Goal: Task Accomplishment & Management: Use online tool/utility

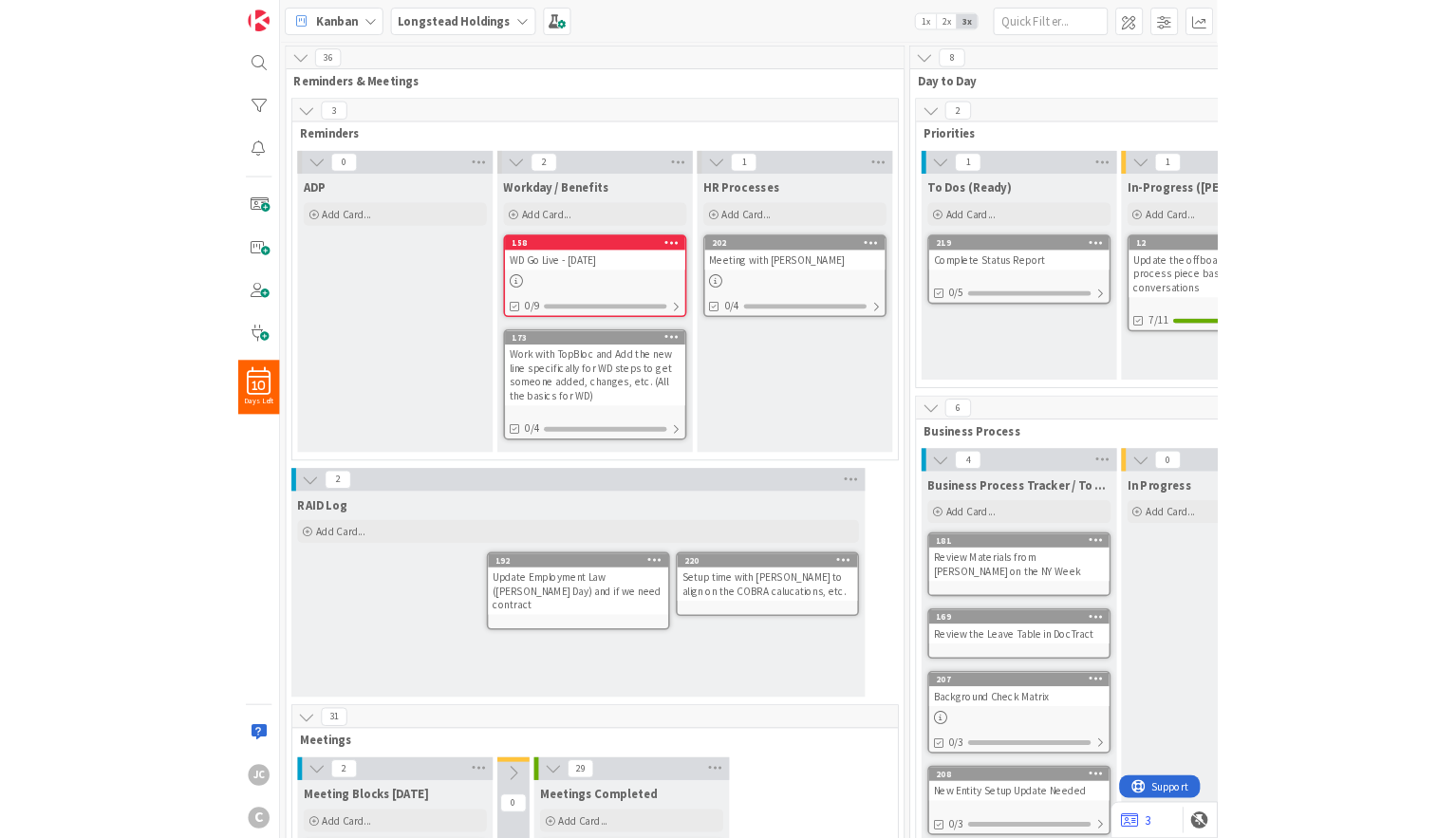
scroll to position [456, 0]
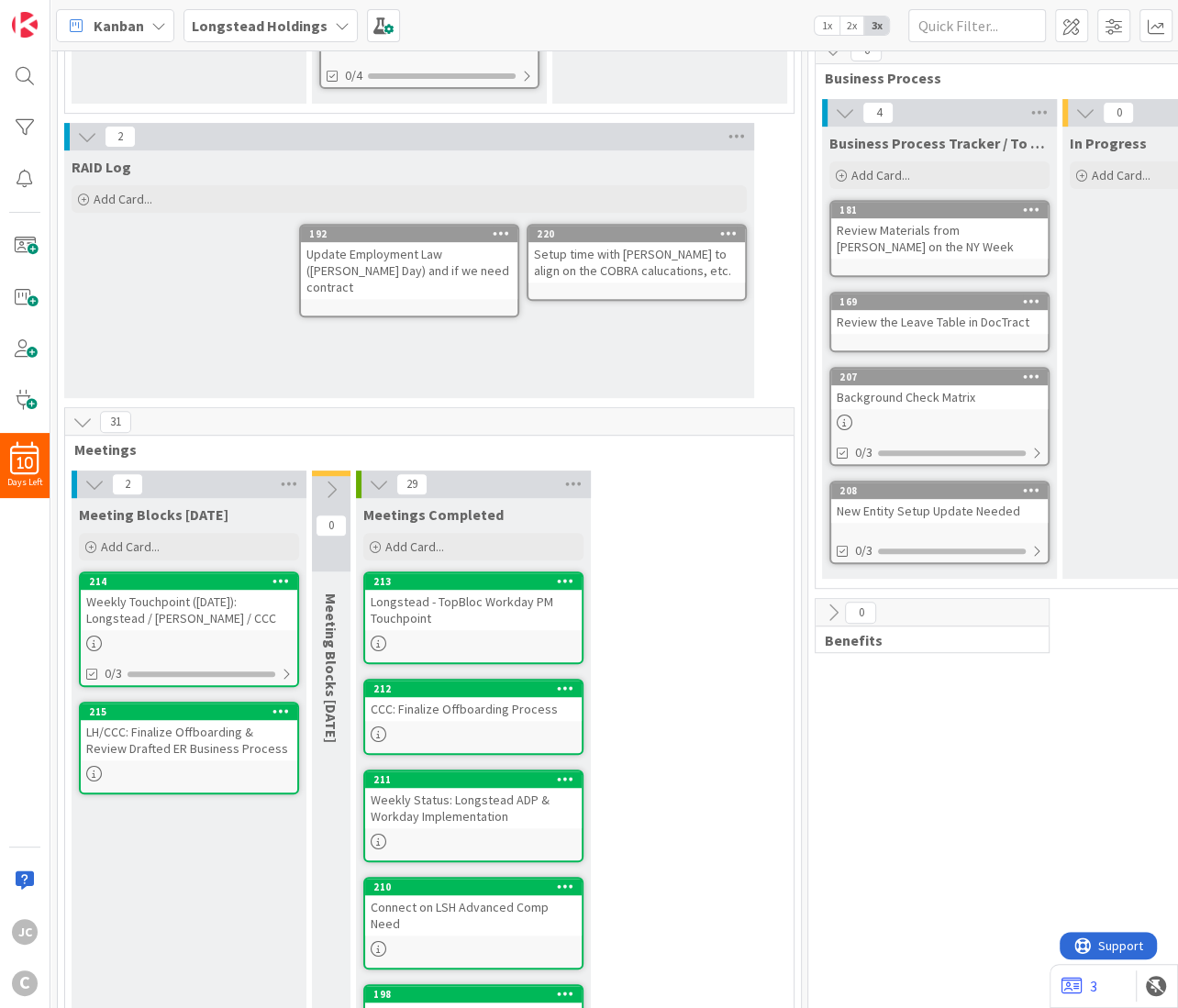
click at [334, 481] on icon at bounding box center [331, 489] width 20 height 20
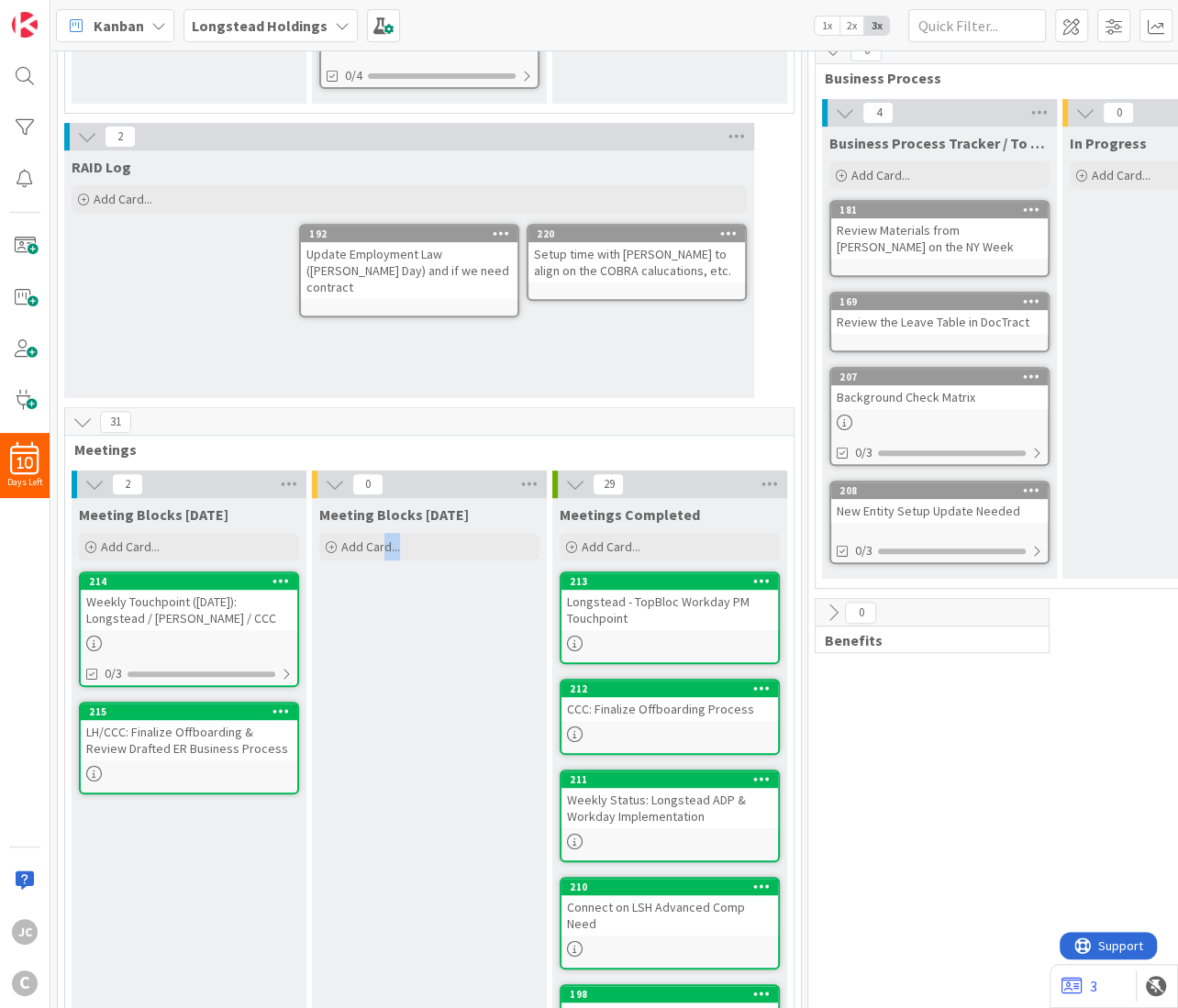
drag, startPoint x: 179, startPoint y: 567, endPoint x: 384, endPoint y: 578, distance: 205.3
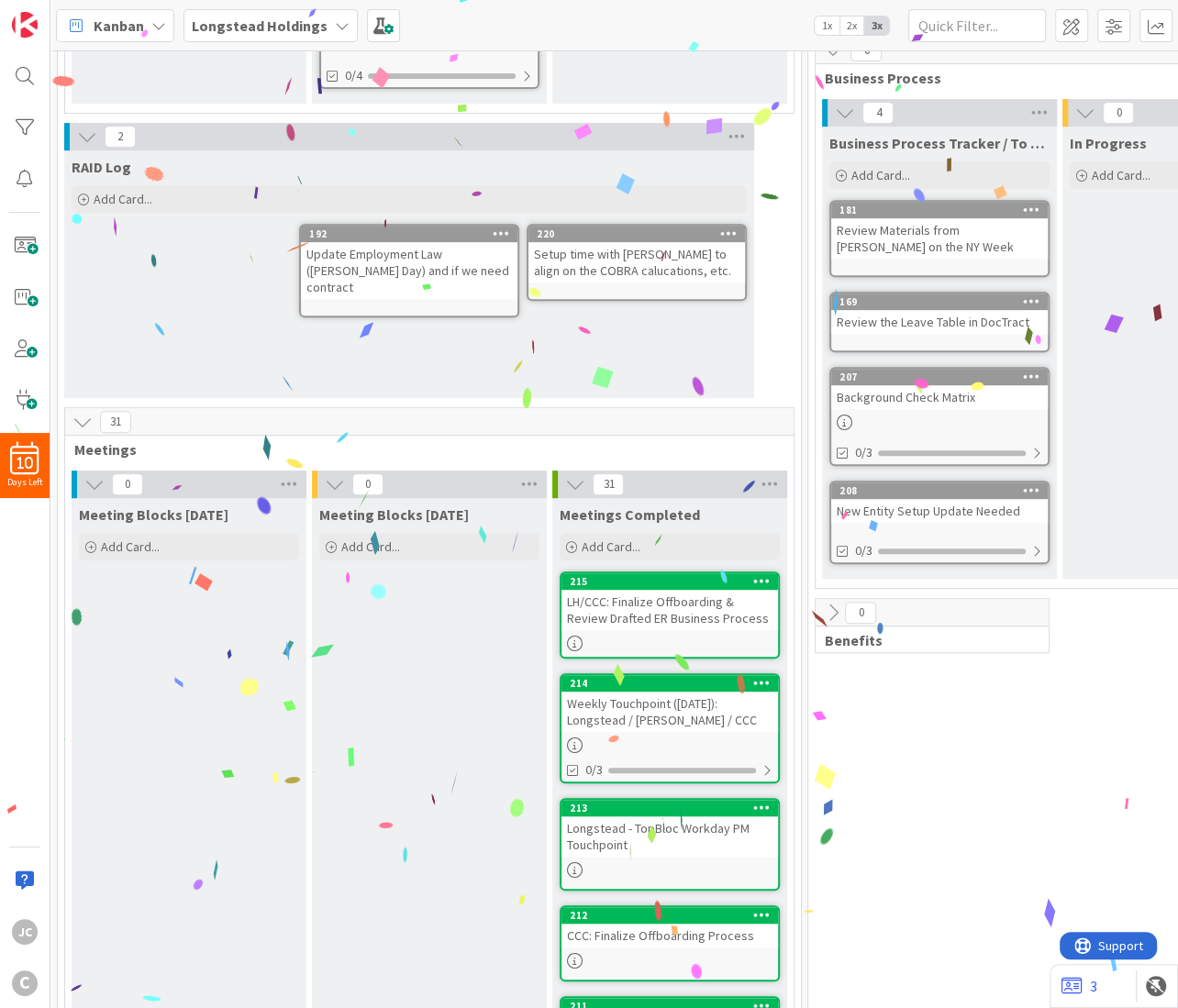
click at [161, 531] on div "Meeting Blocks [DATE] Add Card..." at bounding box center [189, 531] width 235 height 66
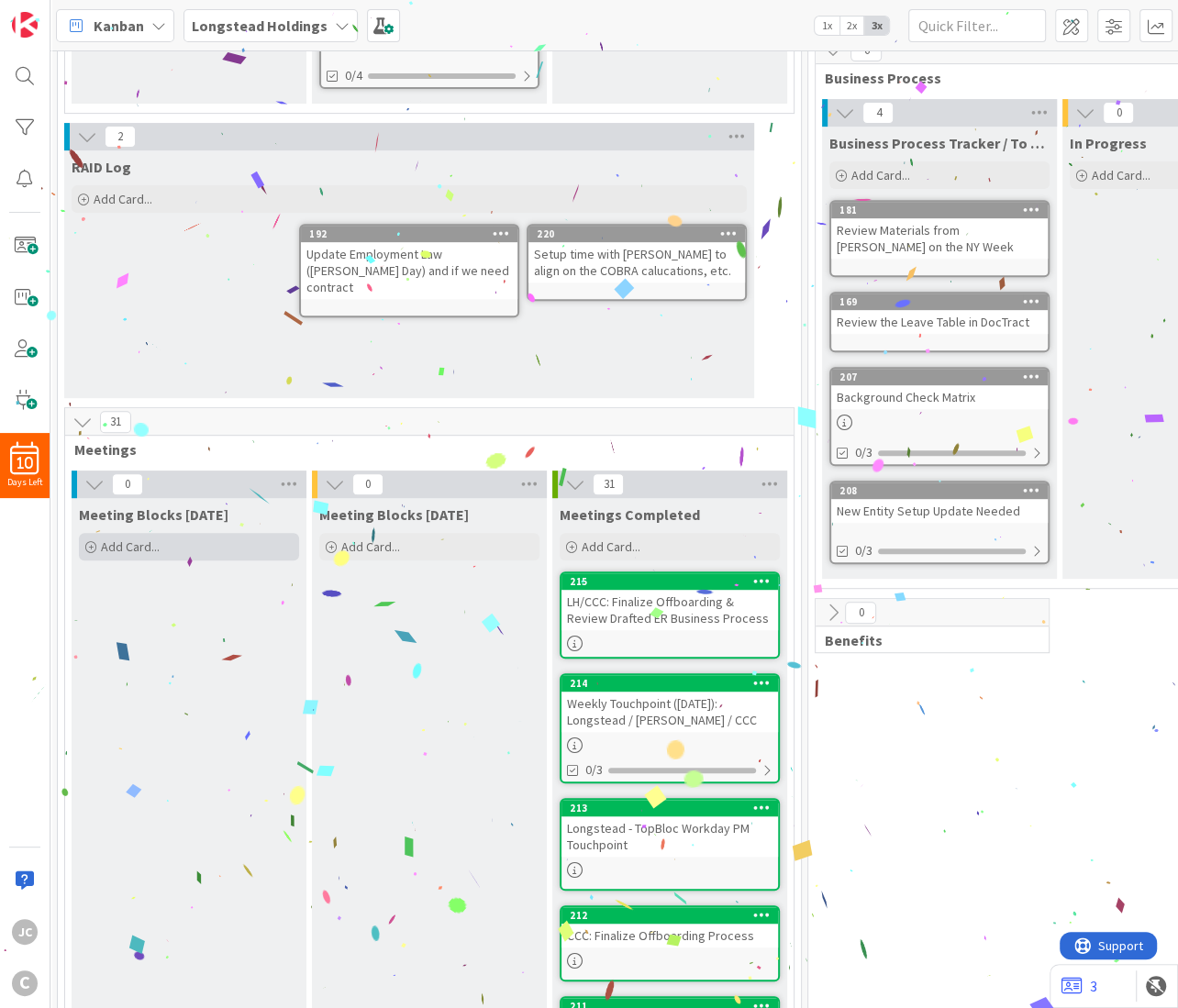
click at [177, 542] on div "Add Card..." at bounding box center [189, 546] width 220 height 27
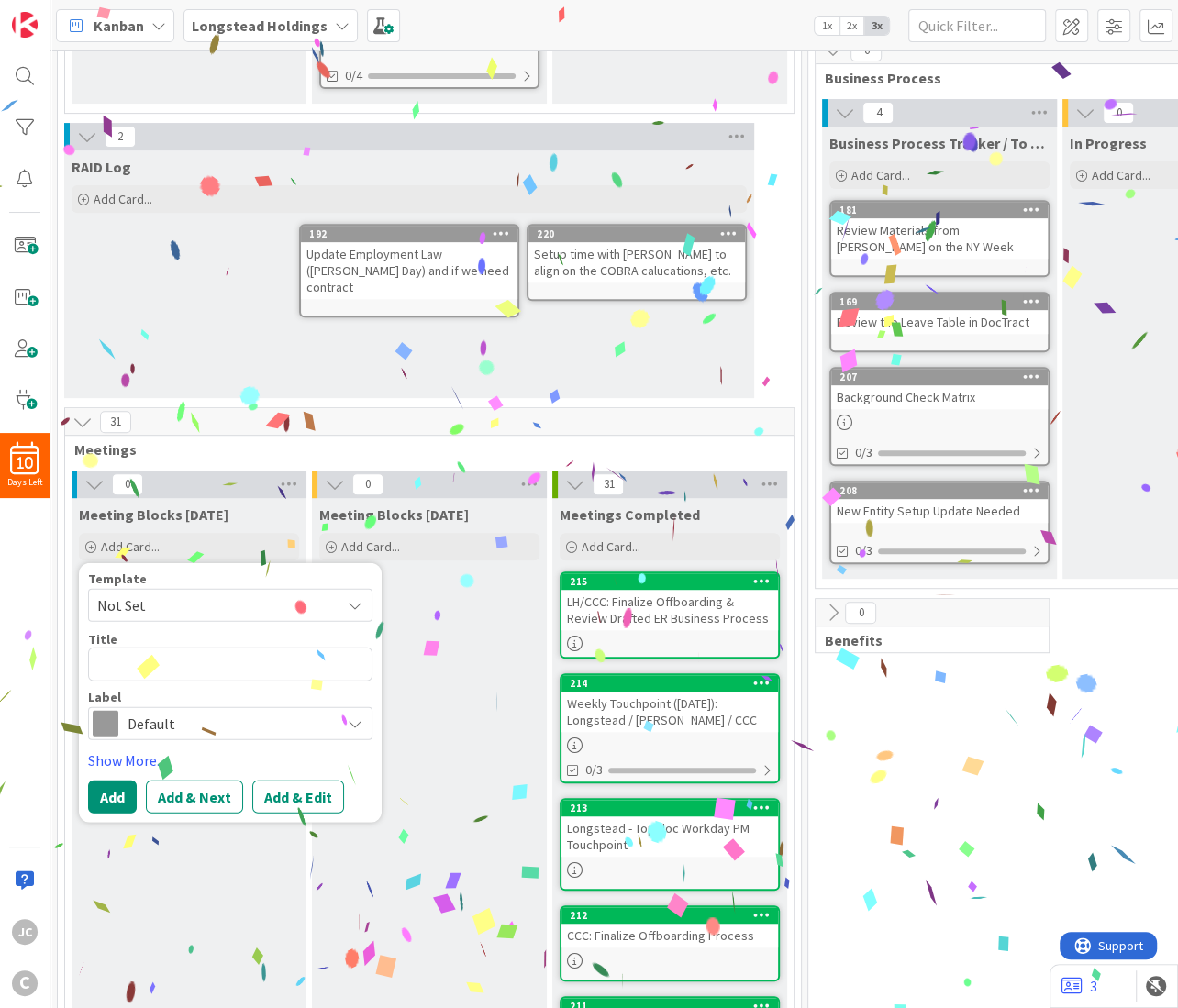
click at [179, 604] on span "Not Set" at bounding box center [212, 604] width 229 height 24
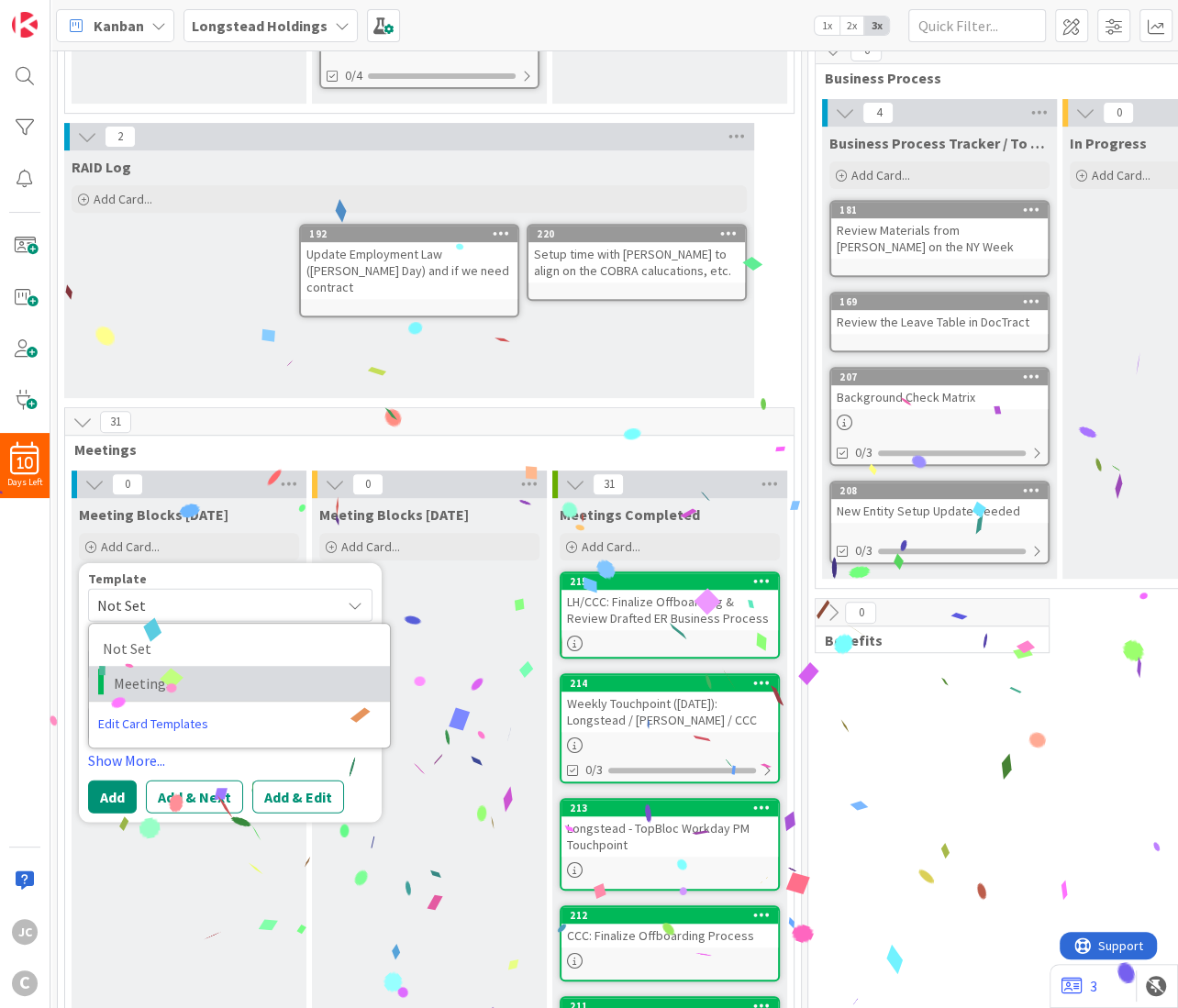
click at [169, 669] on link "Meetings" at bounding box center [239, 683] width 300 height 35
type textarea "x"
type textarea "Meetings"
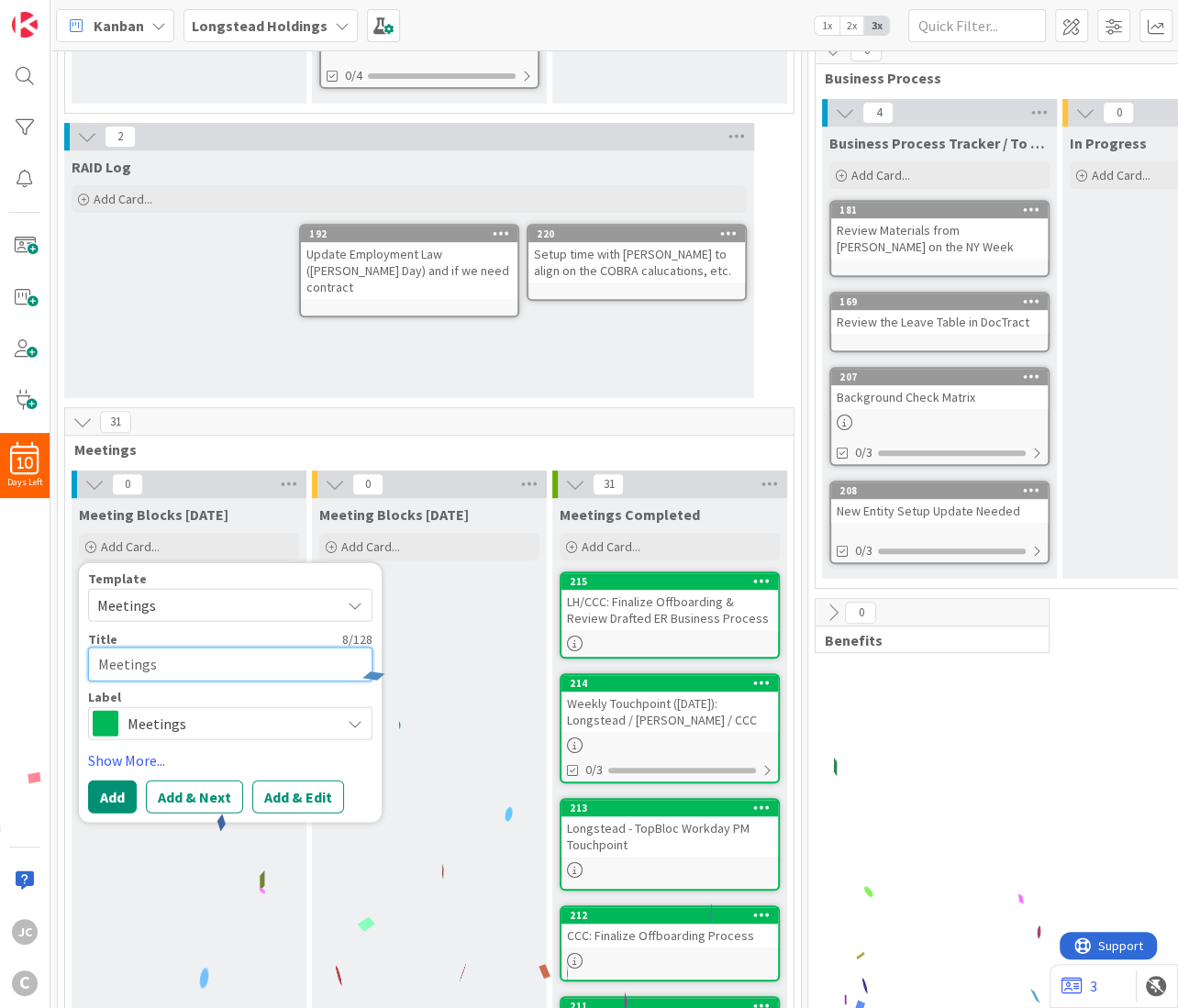
click at [172, 661] on textarea "Meetings" at bounding box center [230, 664] width 284 height 34
type textarea "x"
type textarea "I"
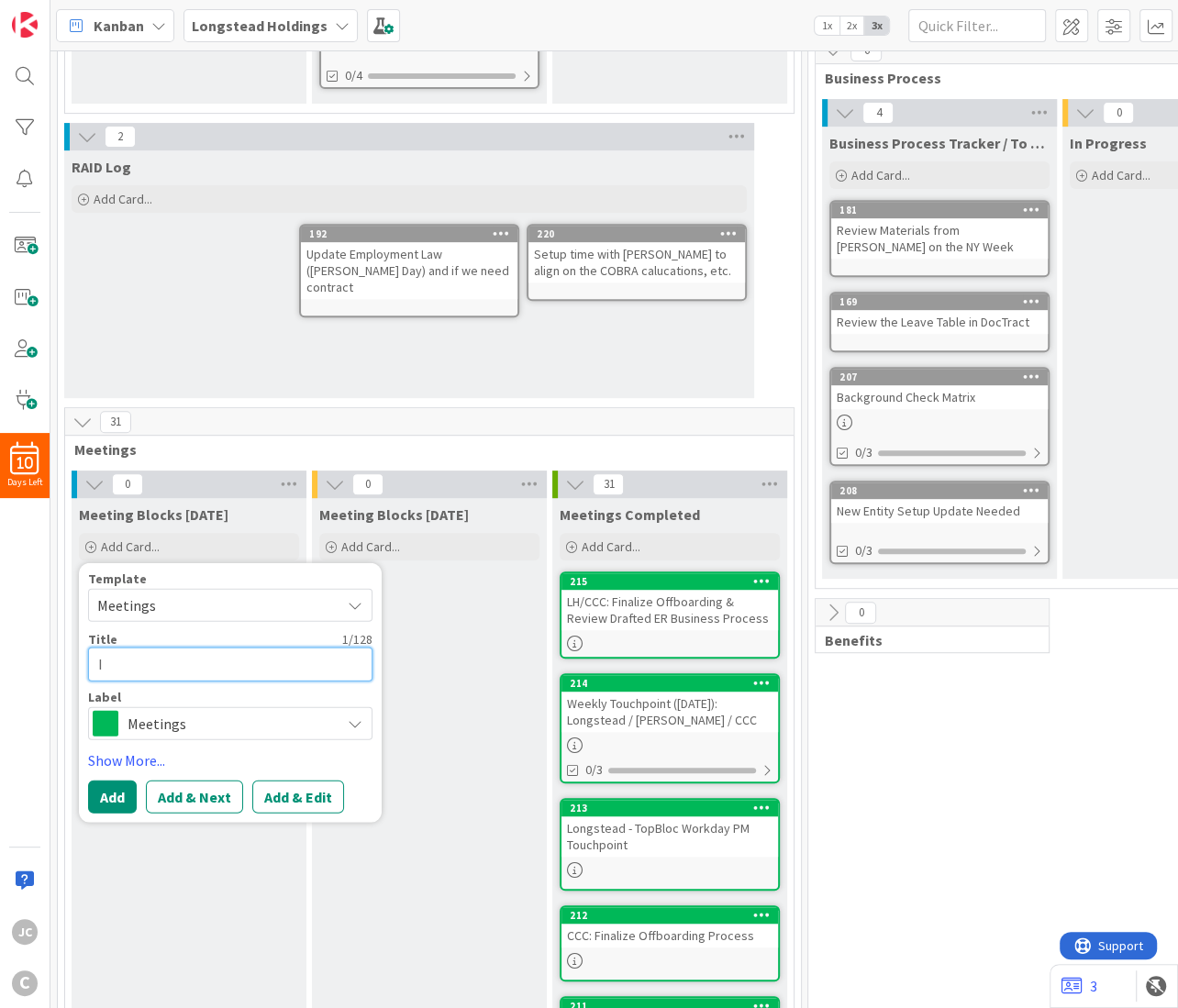
type textarea "x"
type textarea "Im"
type textarea "x"
type textarea "Imm"
type textarea "x"
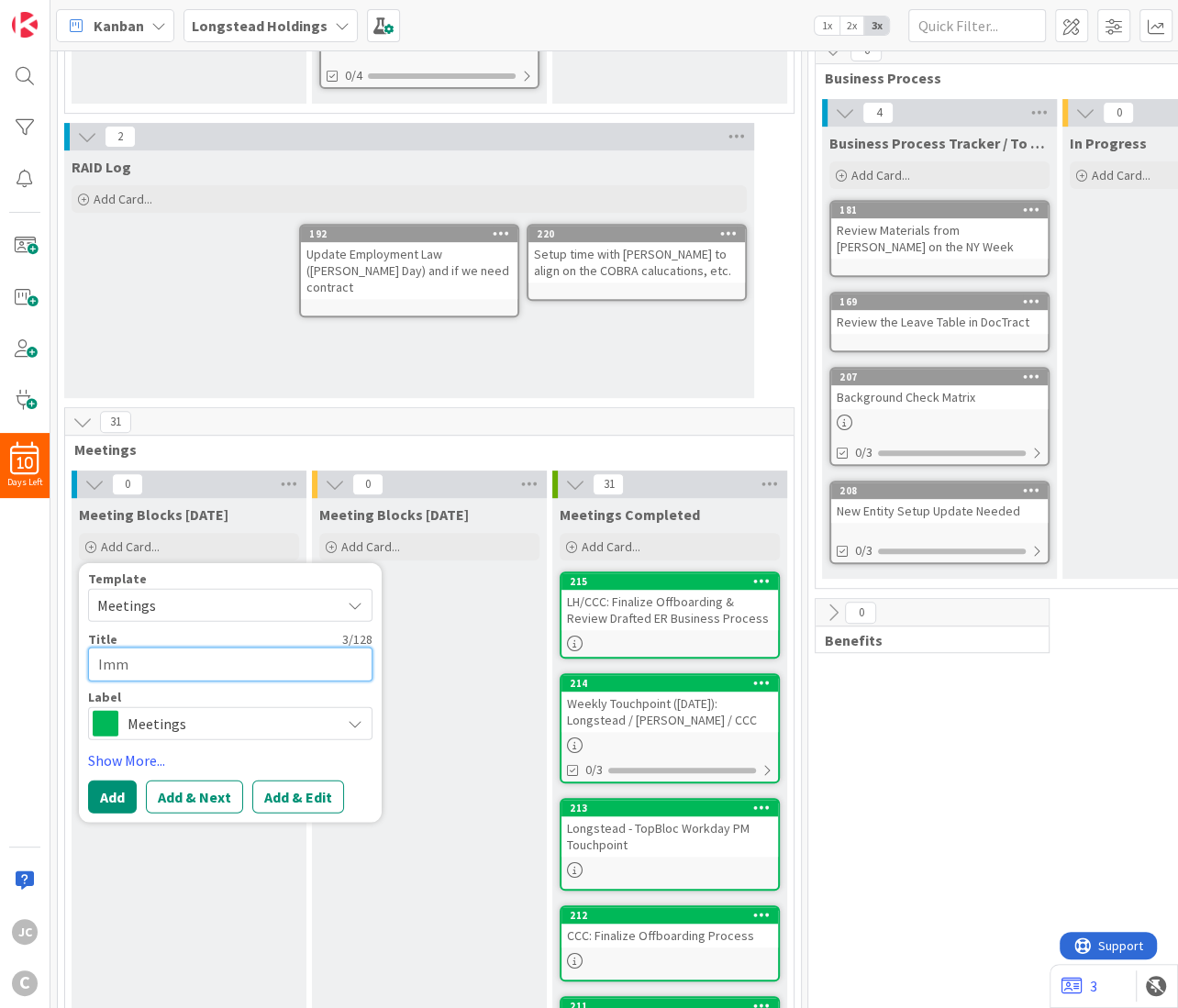
type textarea "Immi"
type textarea "x"
type textarea "Immig"
type textarea "x"
type textarea "Immigr"
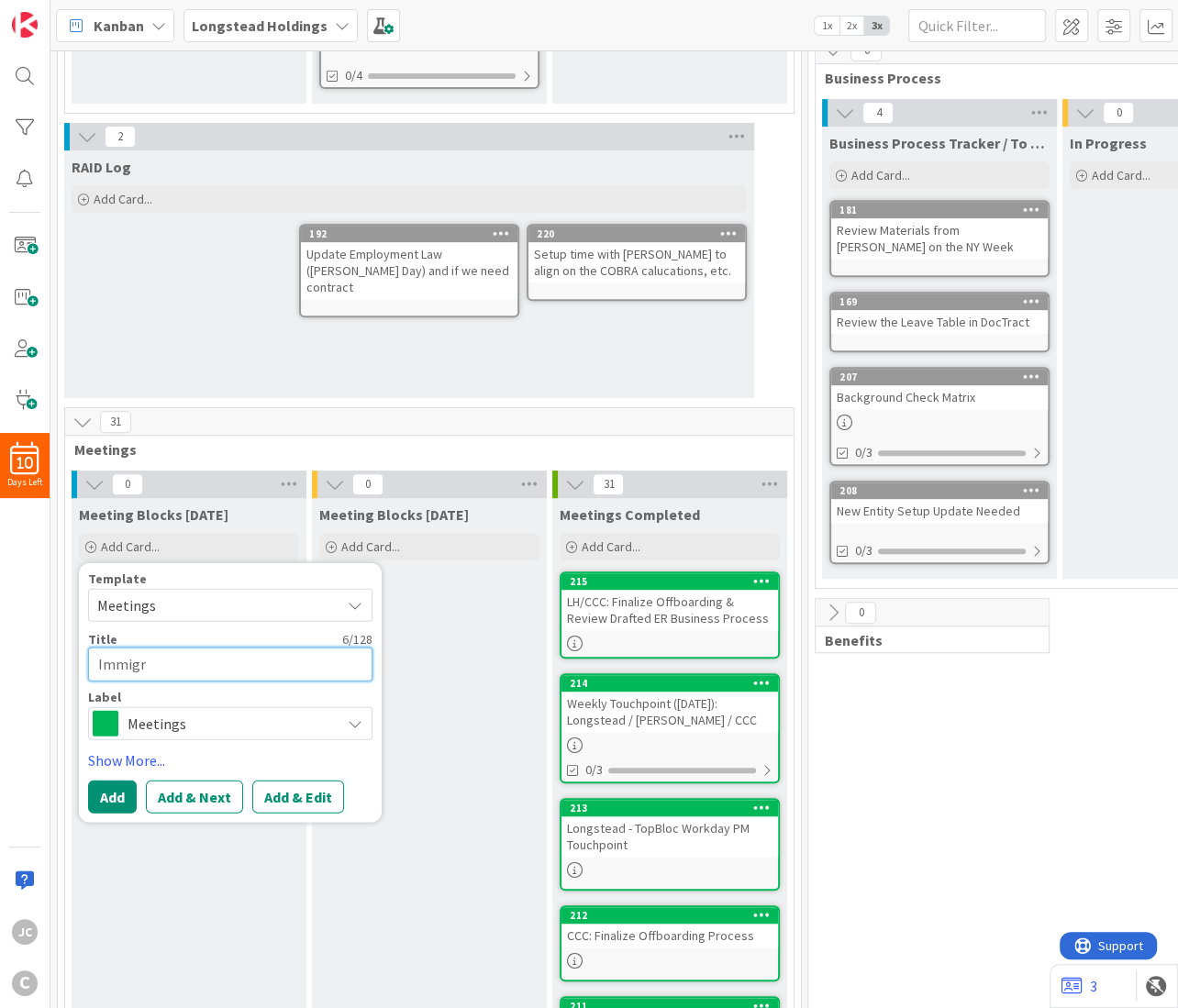
type textarea "x"
type textarea "Immigra"
type textarea "x"
type textarea "Immigrati"
type textarea "x"
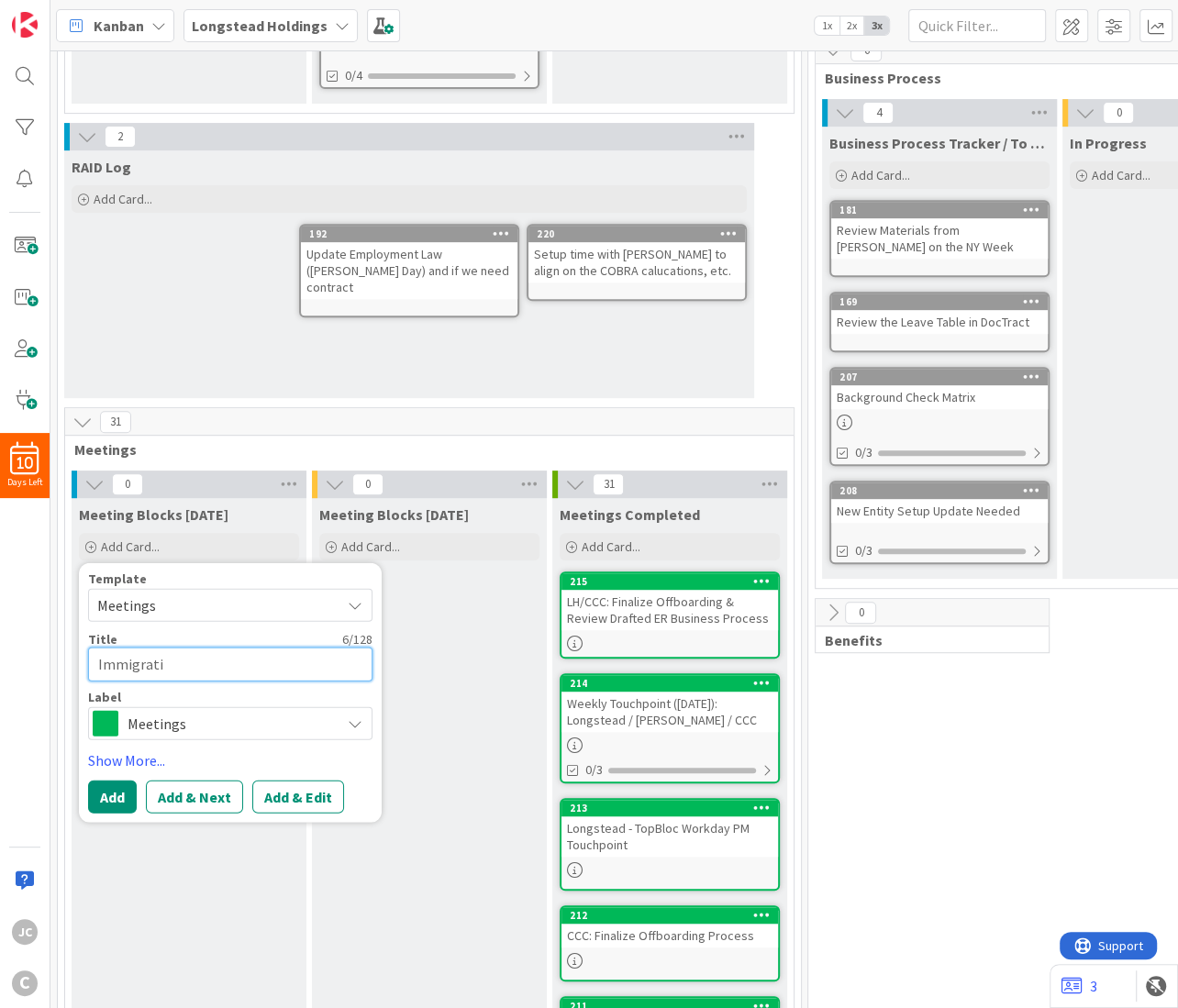
type textarea "Immigratio"
type textarea "x"
type textarea "Immigration"
type textarea "x"
type textarea "Immigration D"
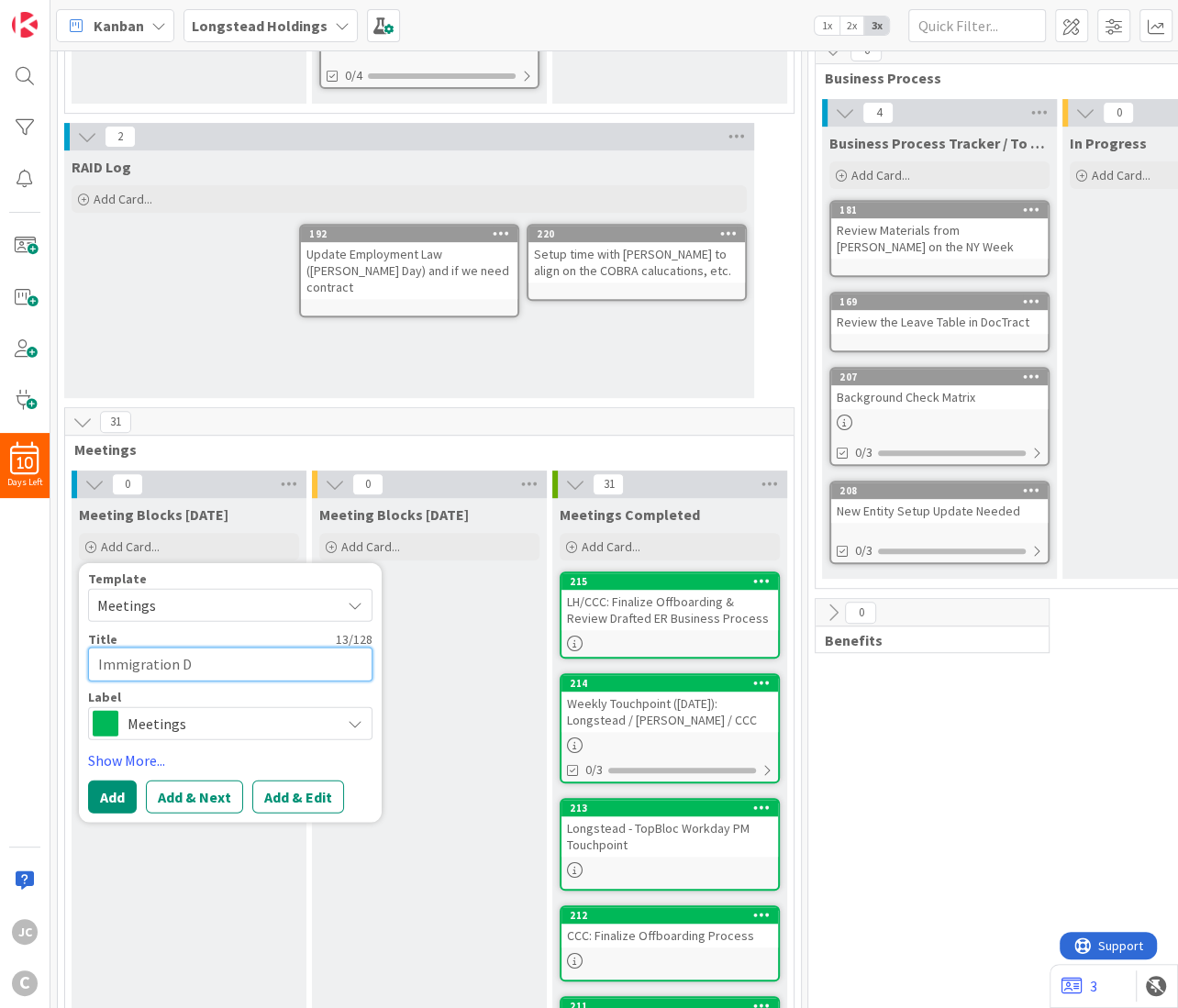
type textarea "x"
type textarea "Immigration Di"
type textarea "x"
type textarea "Immigration Dis"
type textarea "x"
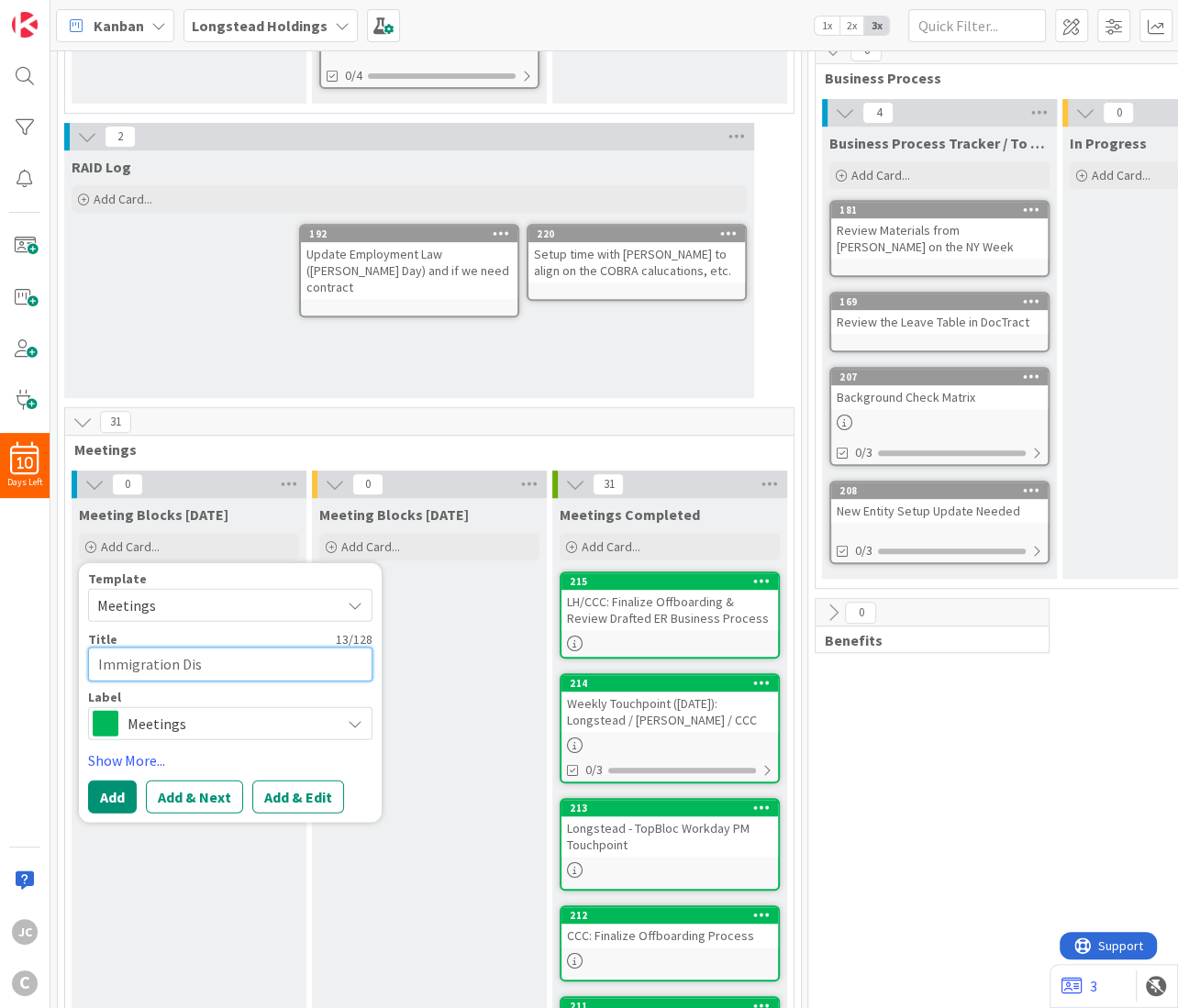
type textarea "Immigration Disc"
type textarea "x"
type textarea "Immigration Disco"
type textarea "x"
type textarea "Immigration Discov"
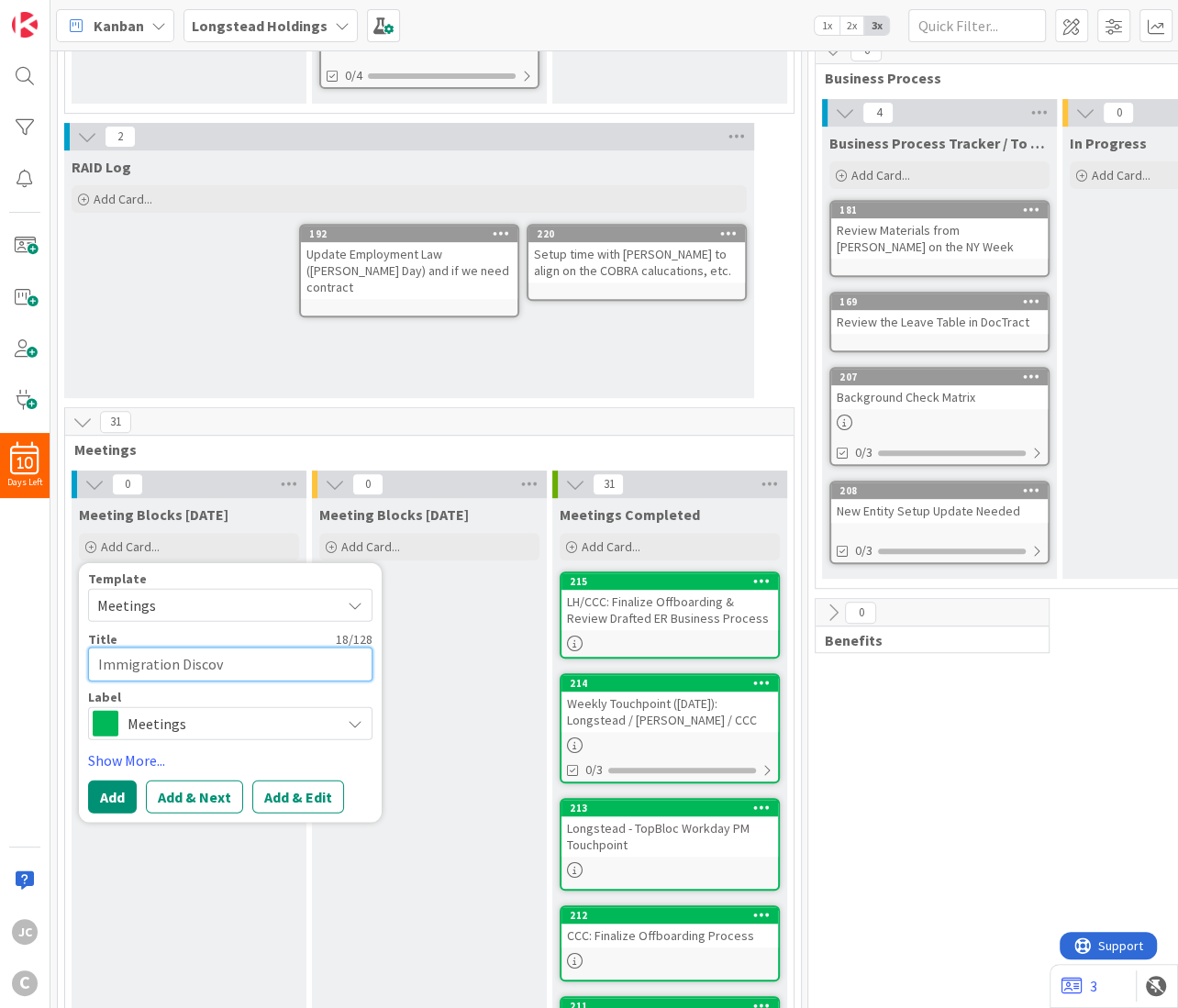
type textarea "x"
type textarea "Immigration Discove"
type textarea "x"
type textarea "Immigration Discover"
type textarea "x"
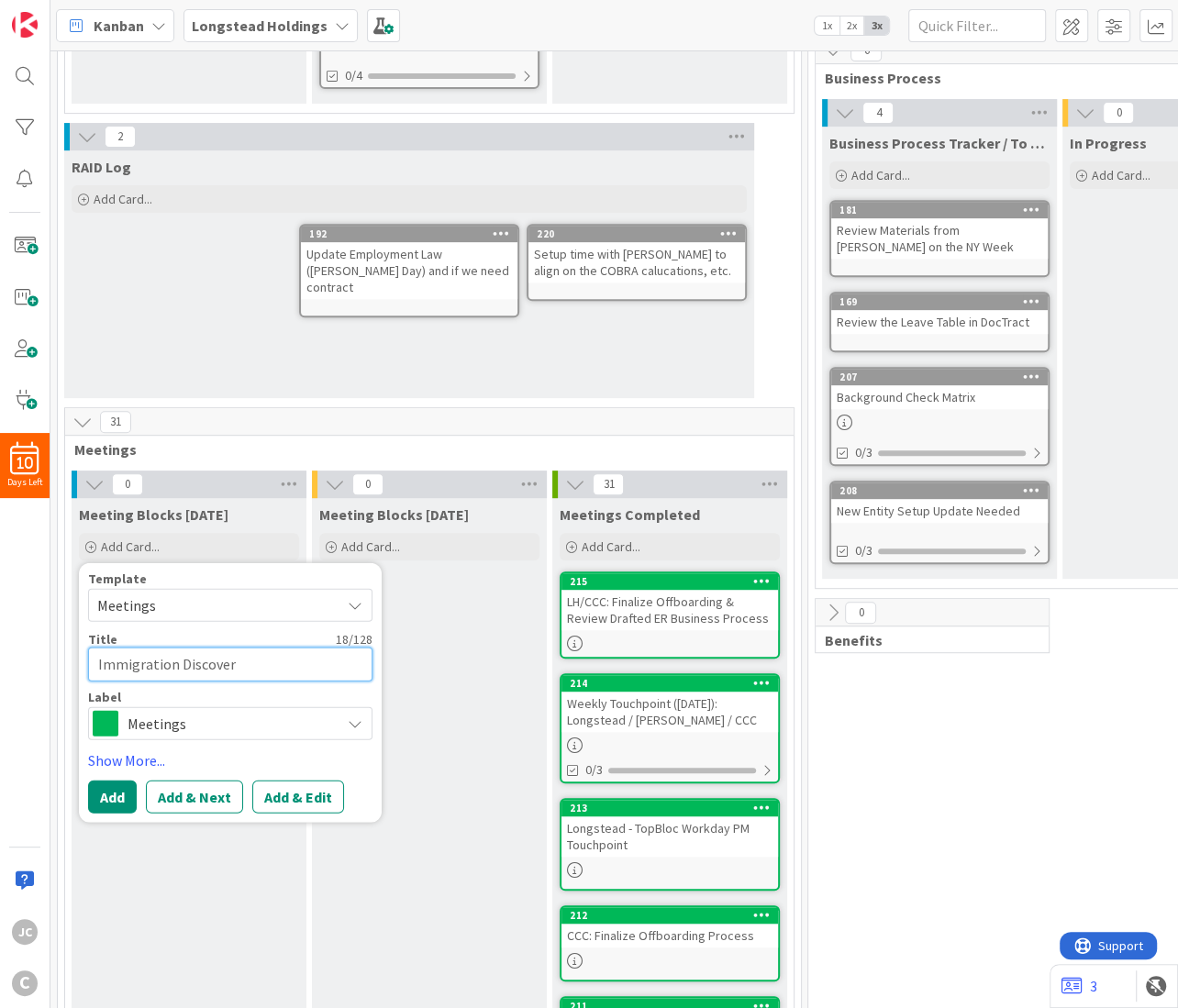
type textarea "Immigration Discovery"
type textarea "x"
type textarea "Immigration Discovery"
click at [221, 669] on textarea "Immigration Discovery" at bounding box center [230, 664] width 284 height 34
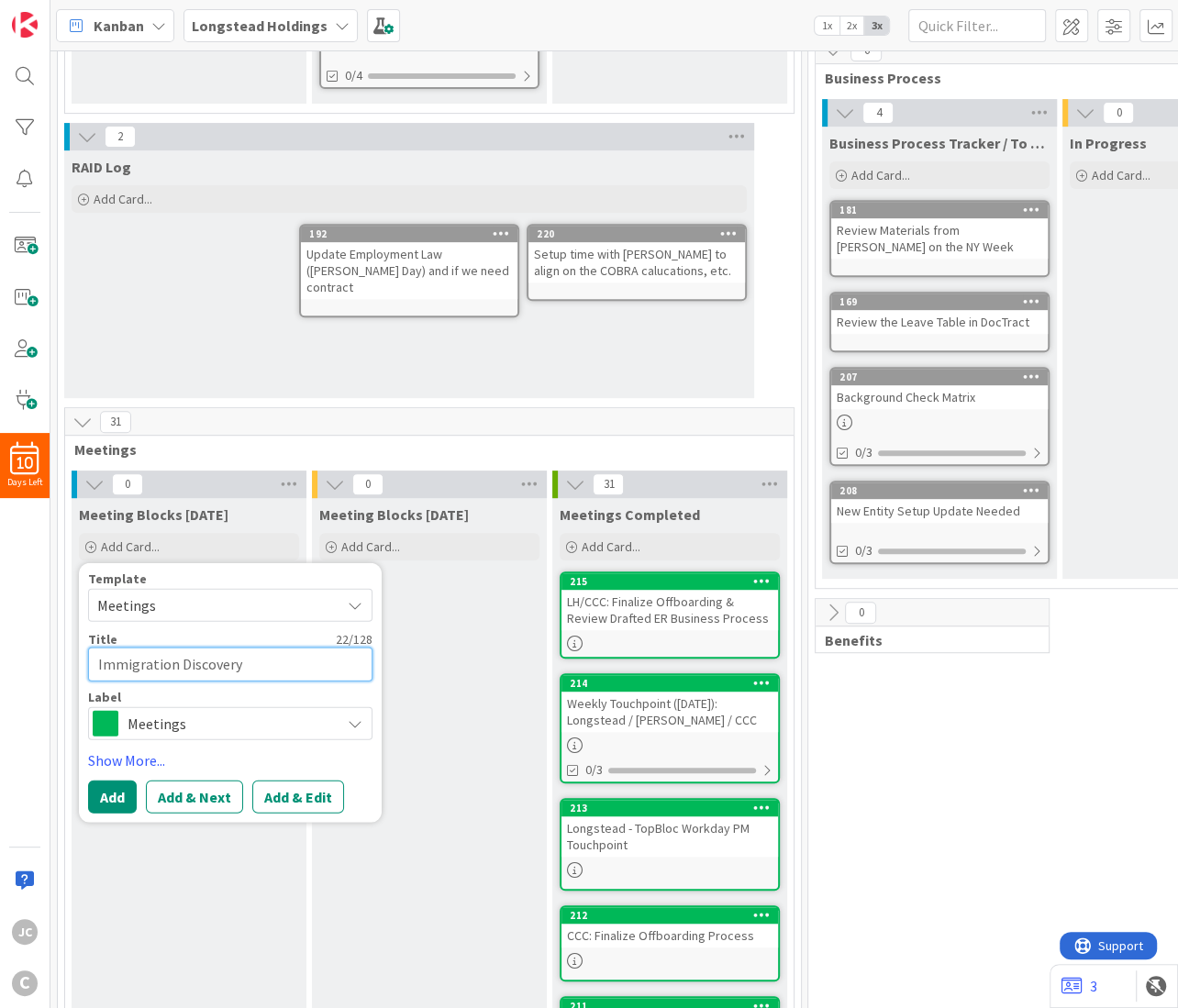
click at [221, 669] on textarea "Immigration Discovery" at bounding box center [230, 664] width 284 height 34
paste textarea "Citadel / Longstead Holdings - Immigration Discovery Session"
type textarea "x"
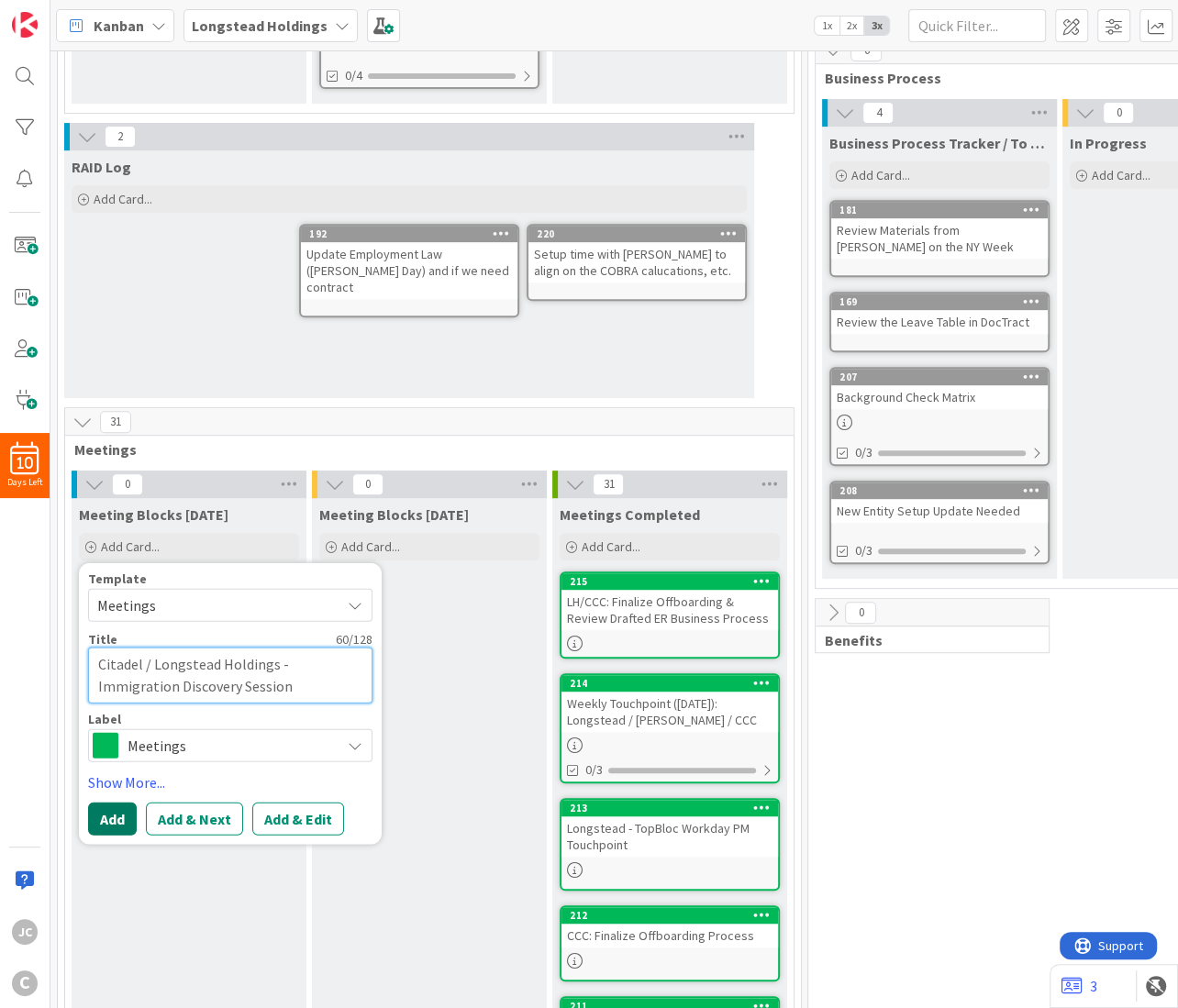
type textarea "Citadel / Longstead Holdings - Immigration Discovery Session"
click at [115, 817] on button "Add" at bounding box center [112, 818] width 48 height 33
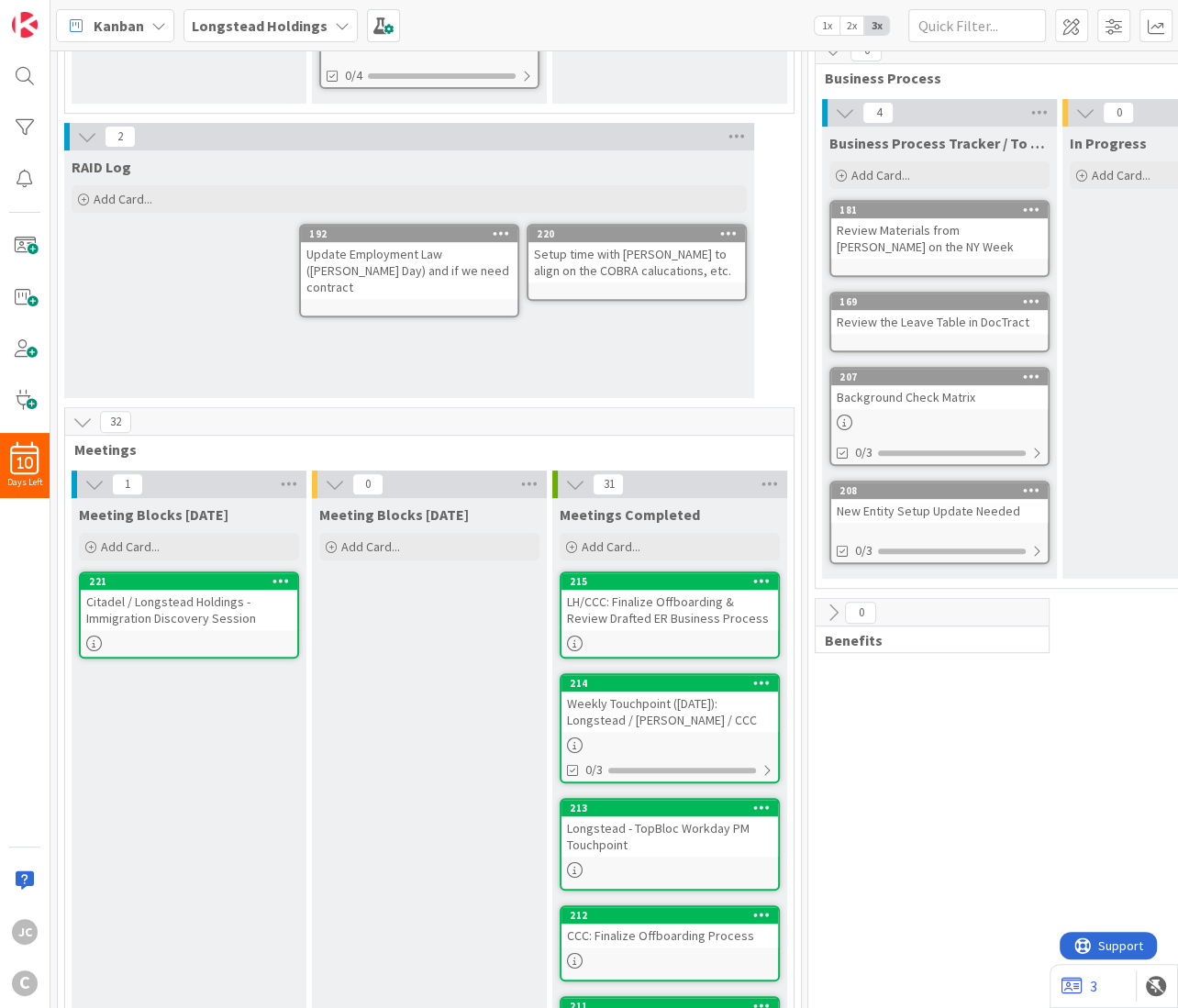
click at [160, 610] on div "Citadel / Longstead Holdings - Immigration Discovery Session" at bounding box center [189, 609] width 216 height 41
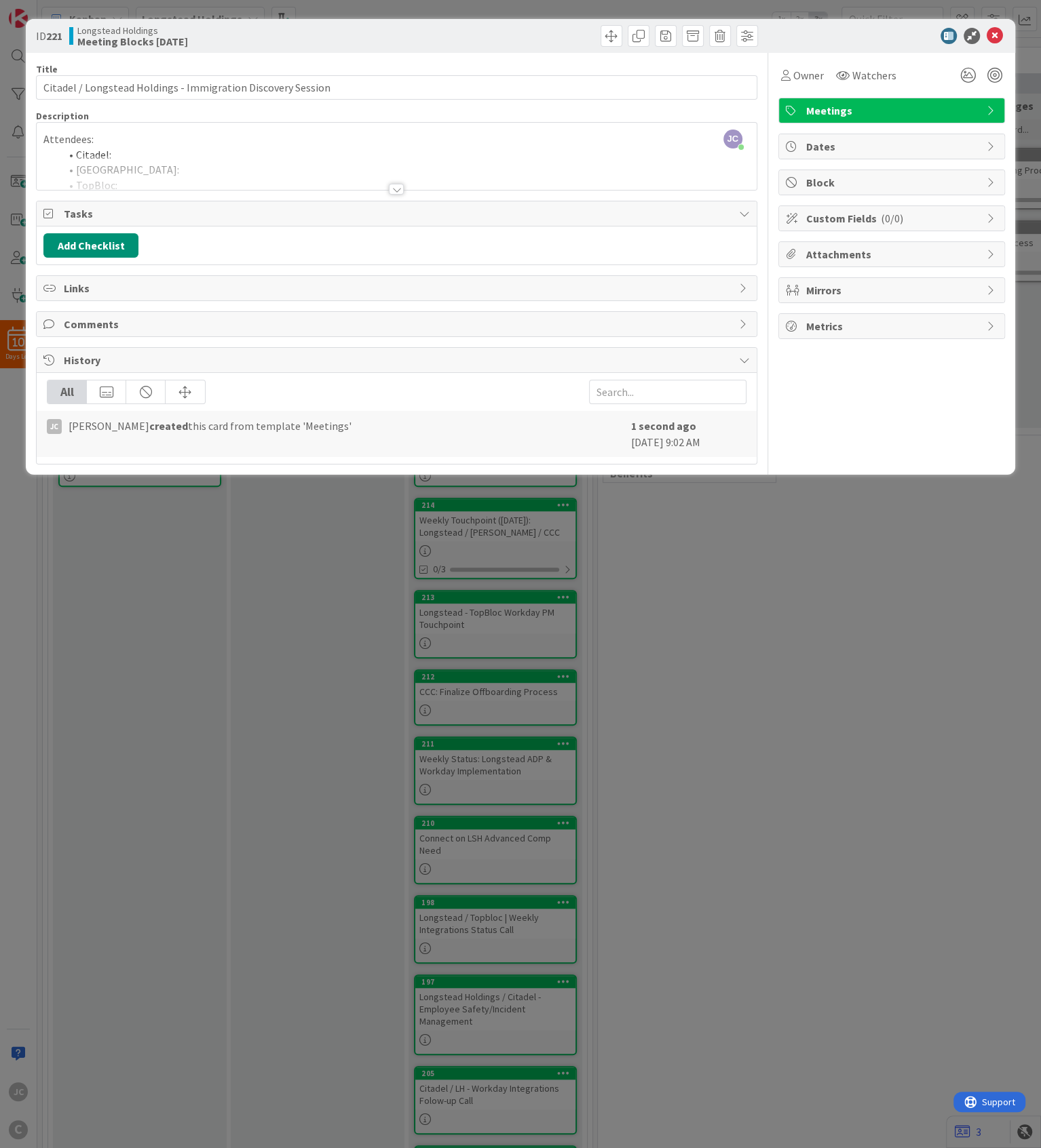
click at [157, 159] on div at bounding box center [396, 172] width 719 height 34
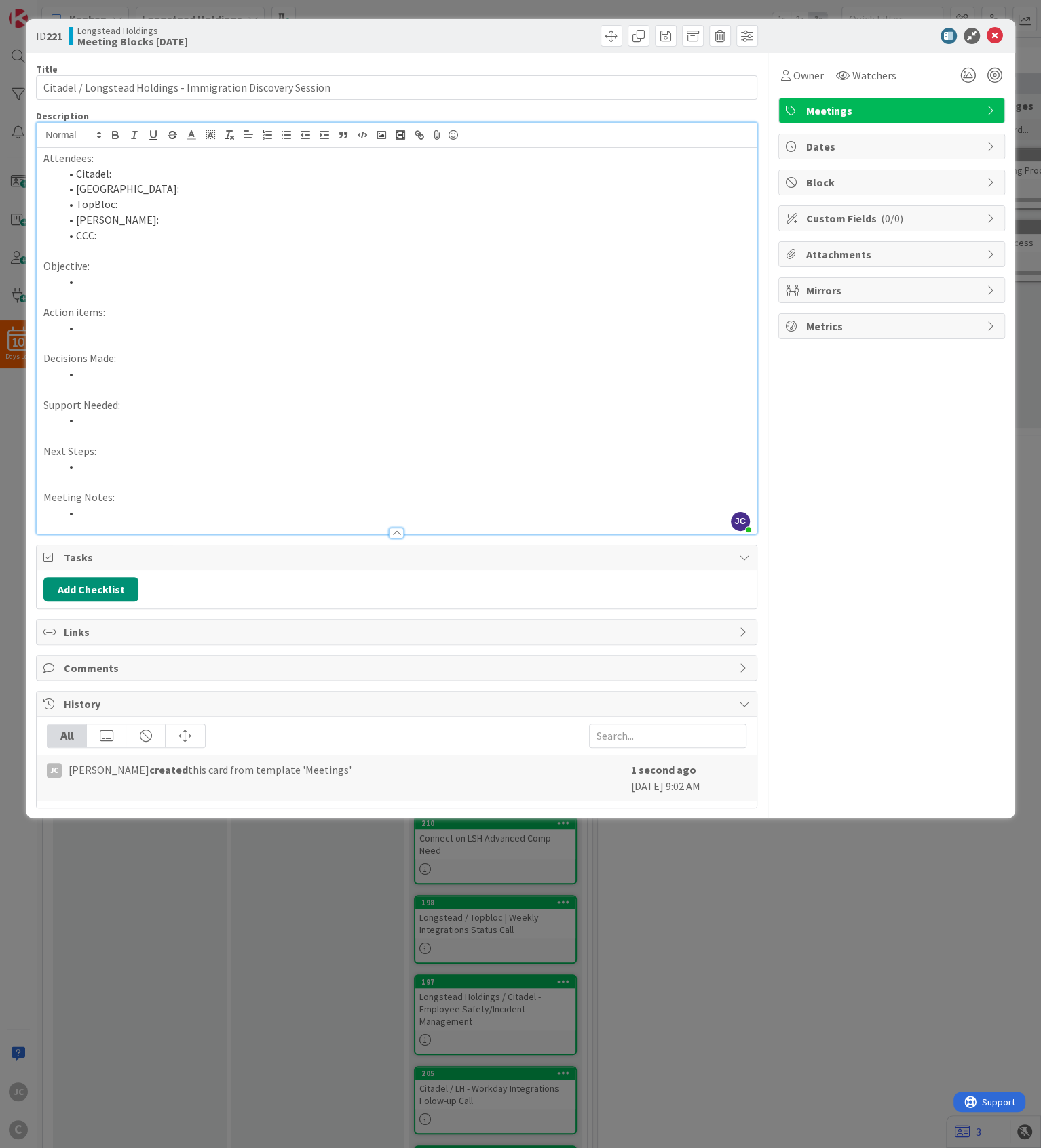
click at [193, 186] on li "[GEOGRAPHIC_DATA]:" at bounding box center [404, 189] width 689 height 15
click at [207, 172] on li "Citadel:" at bounding box center [404, 174] width 689 height 15
drag, startPoint x: 209, startPoint y: 238, endPoint x: 11, endPoint y: 146, distance: 218.3
click at [36, 148] on div "Attendees: Citadel: [PERSON_NAME]: [PERSON_NAME], [PERSON_NAME]: [PERSON_NAME]:…" at bounding box center [396, 341] width 719 height 386
copy div "Attendees: Citadel: [PERSON_NAME]: [PERSON_NAME], [PERSON_NAME]: [PERSON_NAME]:…"
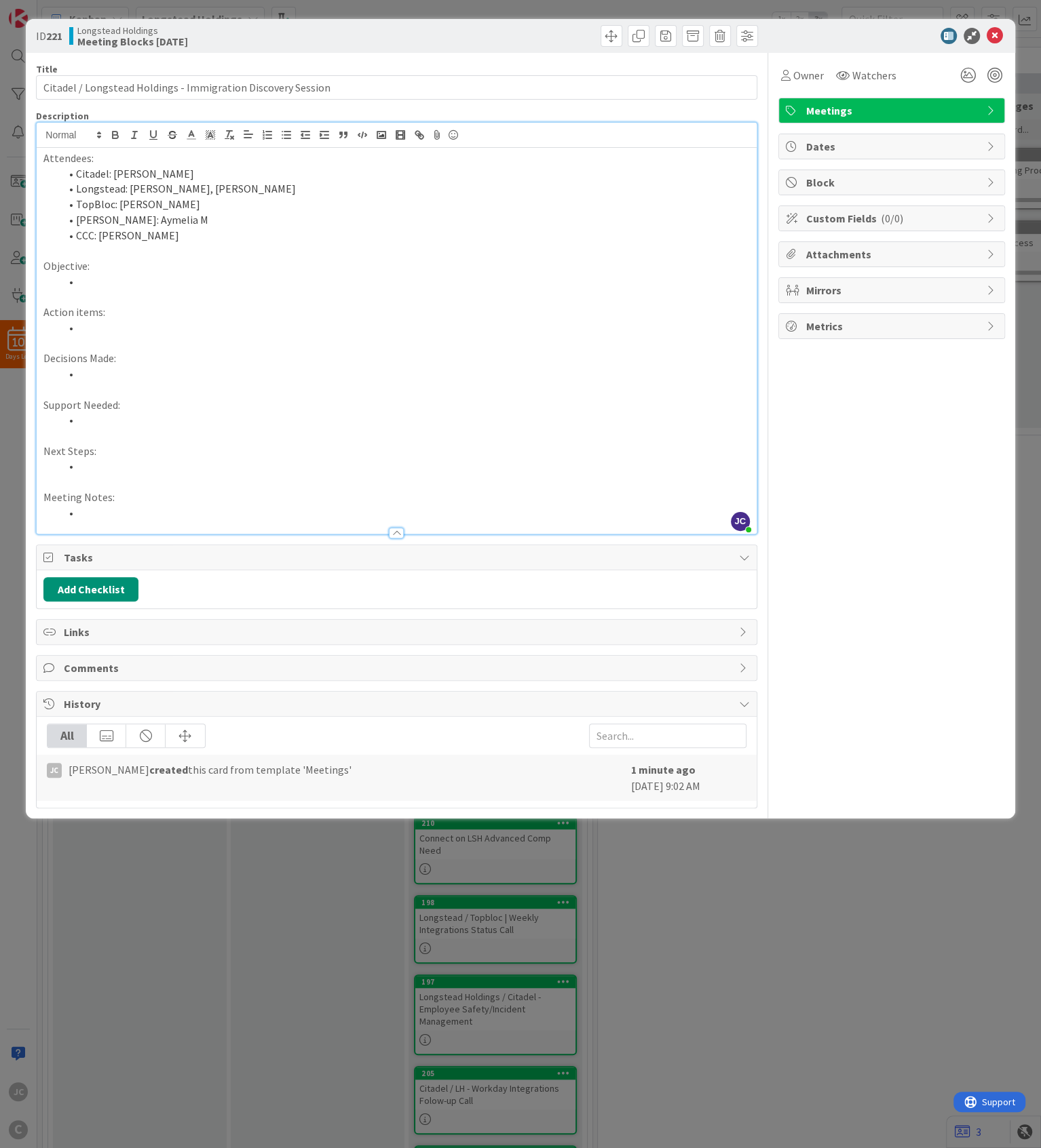
click at [725, 745] on div "ID 221 Longstead Holdings Meeting Blocks [DATE] Title 60 / 128 Citadel / Longst…" at bounding box center [520, 574] width 1041 height 1148
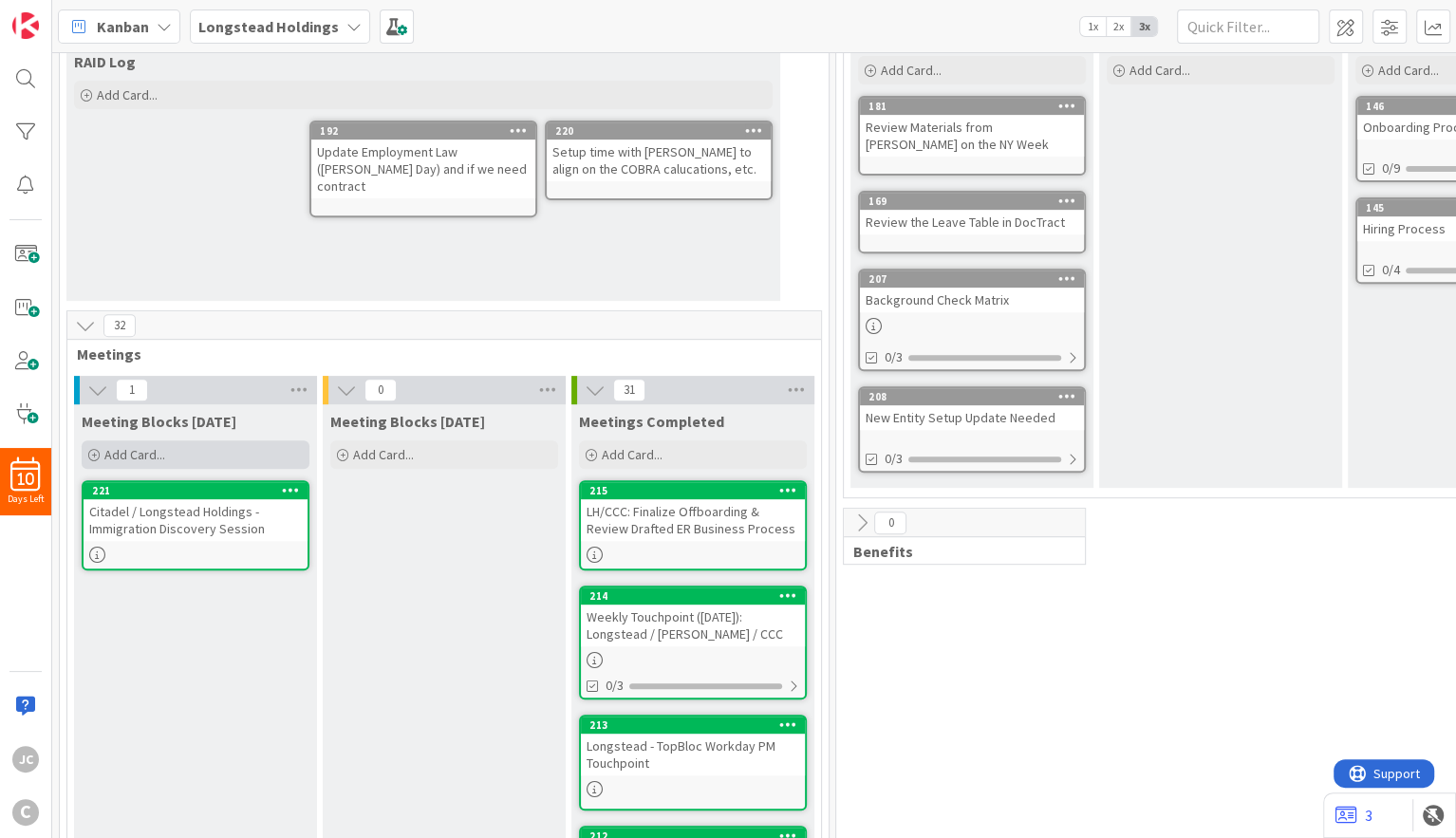
scroll to position [569, 0]
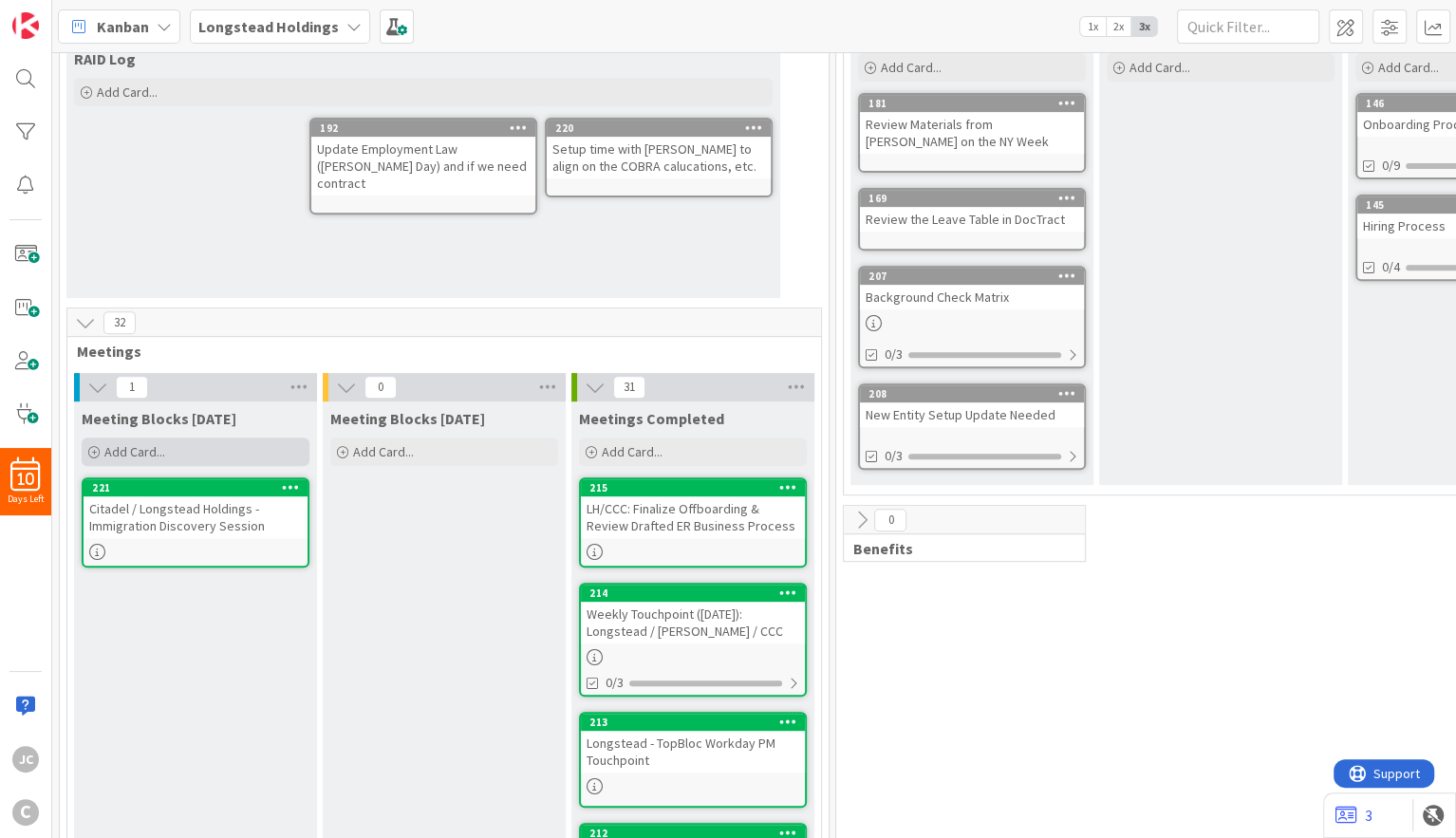
click at [162, 456] on span "Add Card..." at bounding box center [134, 451] width 61 height 17
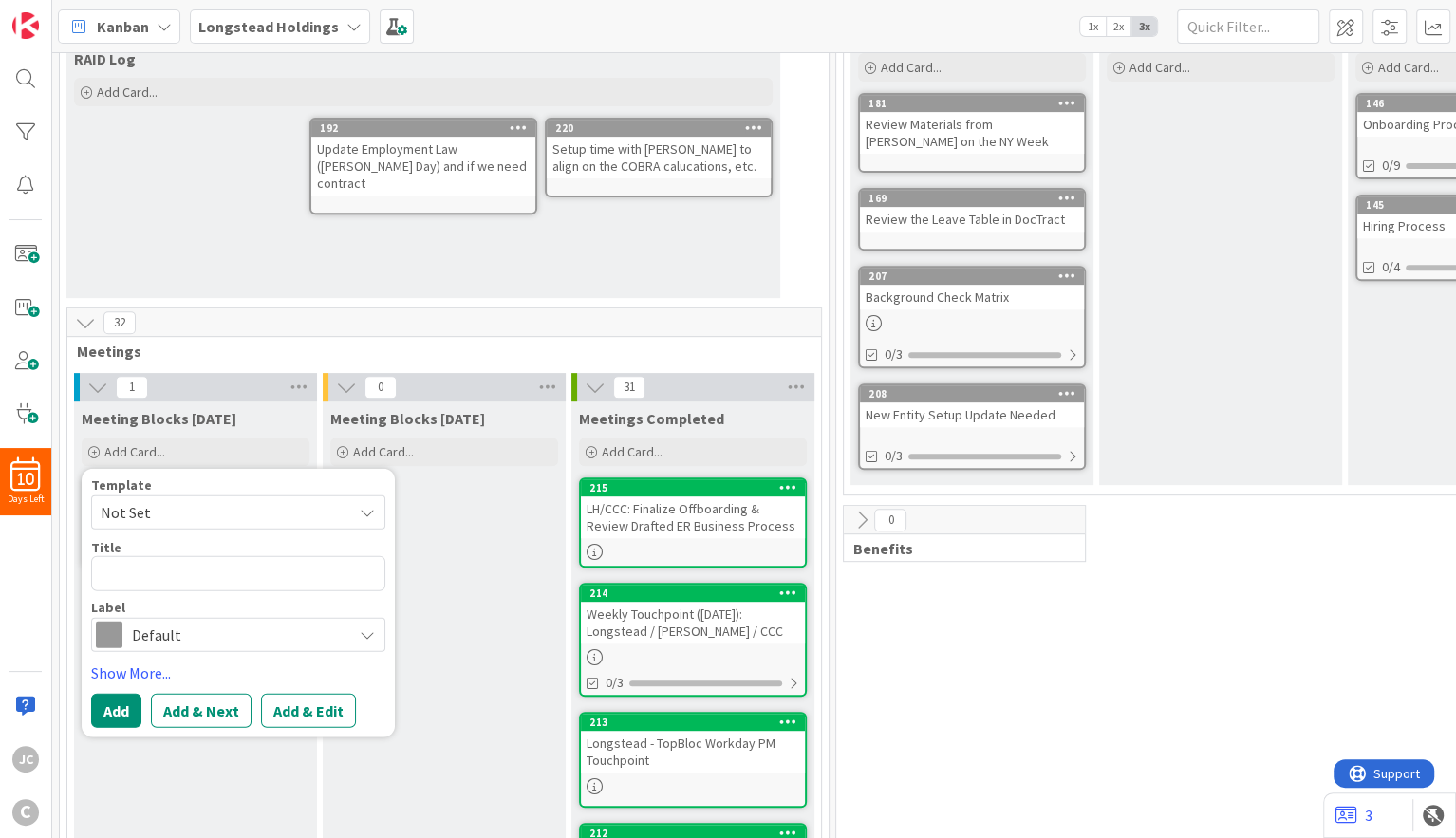
click at [178, 515] on span "Not Set" at bounding box center [220, 512] width 237 height 25
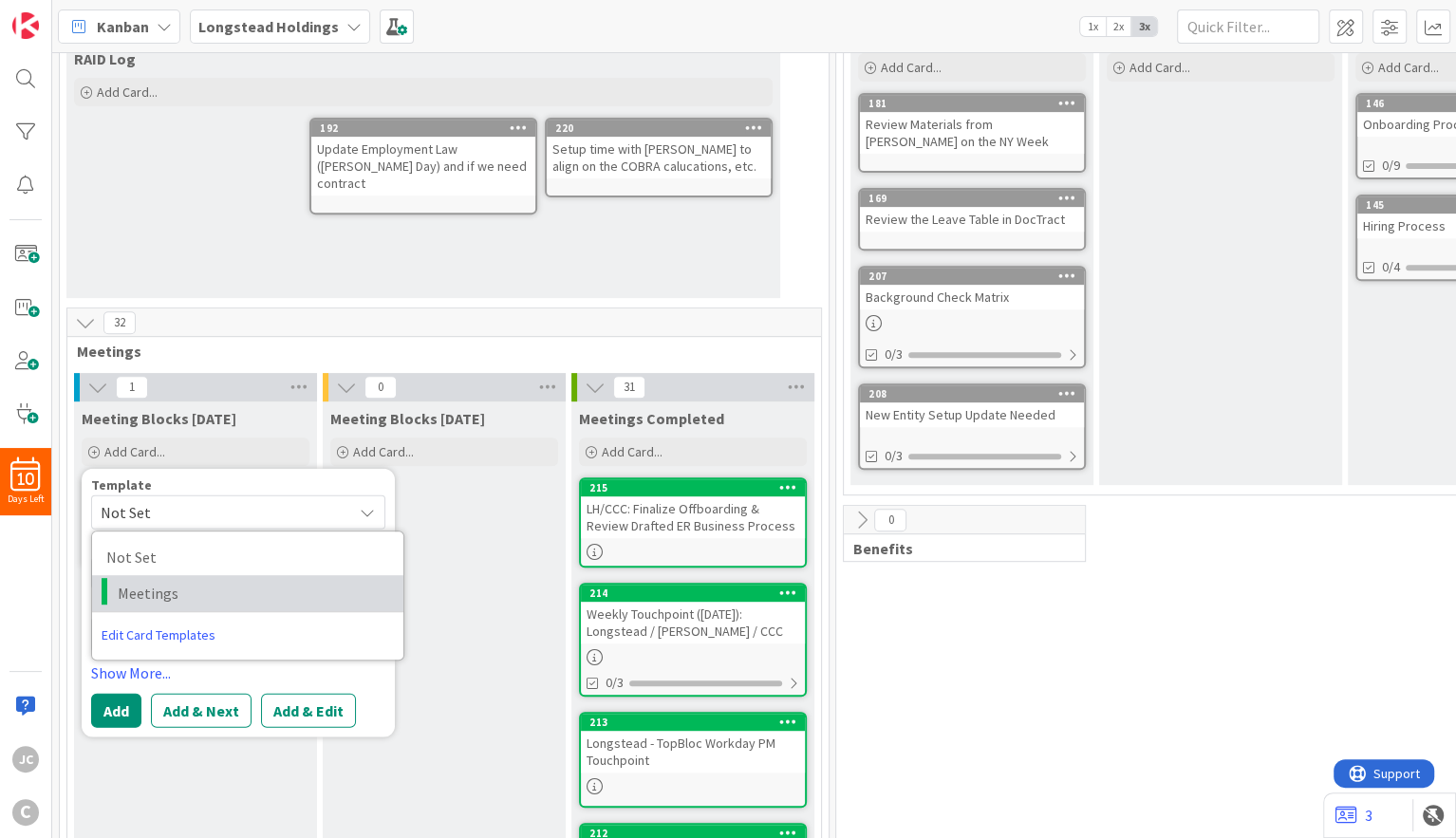
click at [181, 591] on span "Meetings" at bounding box center [253, 592] width 272 height 25
type textarea "x"
type textarea "Meetings"
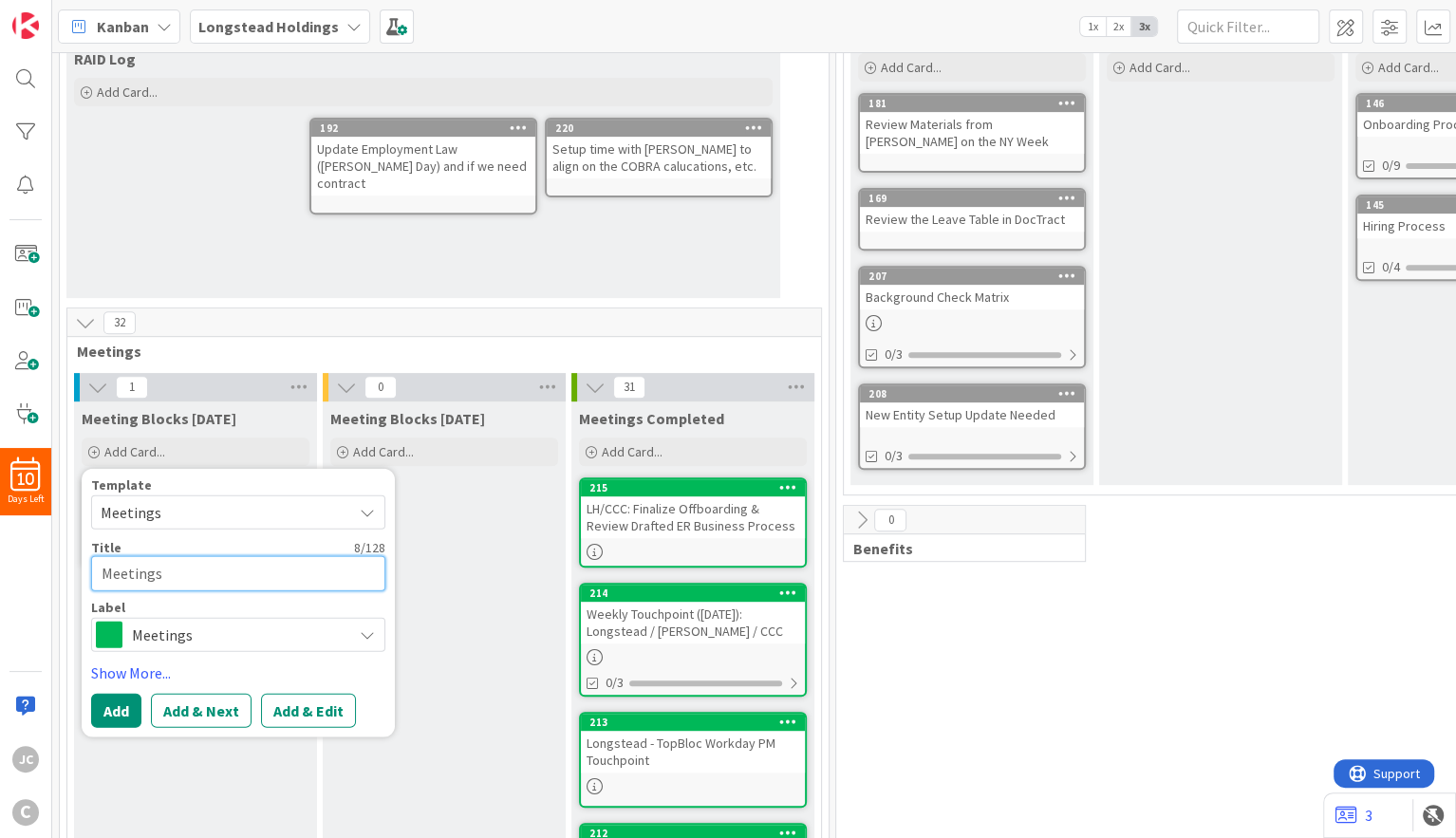
click at [221, 567] on textarea "Meetings" at bounding box center [238, 573] width 294 height 35
paste textarea "Longstead|TopBloc - Testing Manager Kick Off Meeting"
type textarea "x"
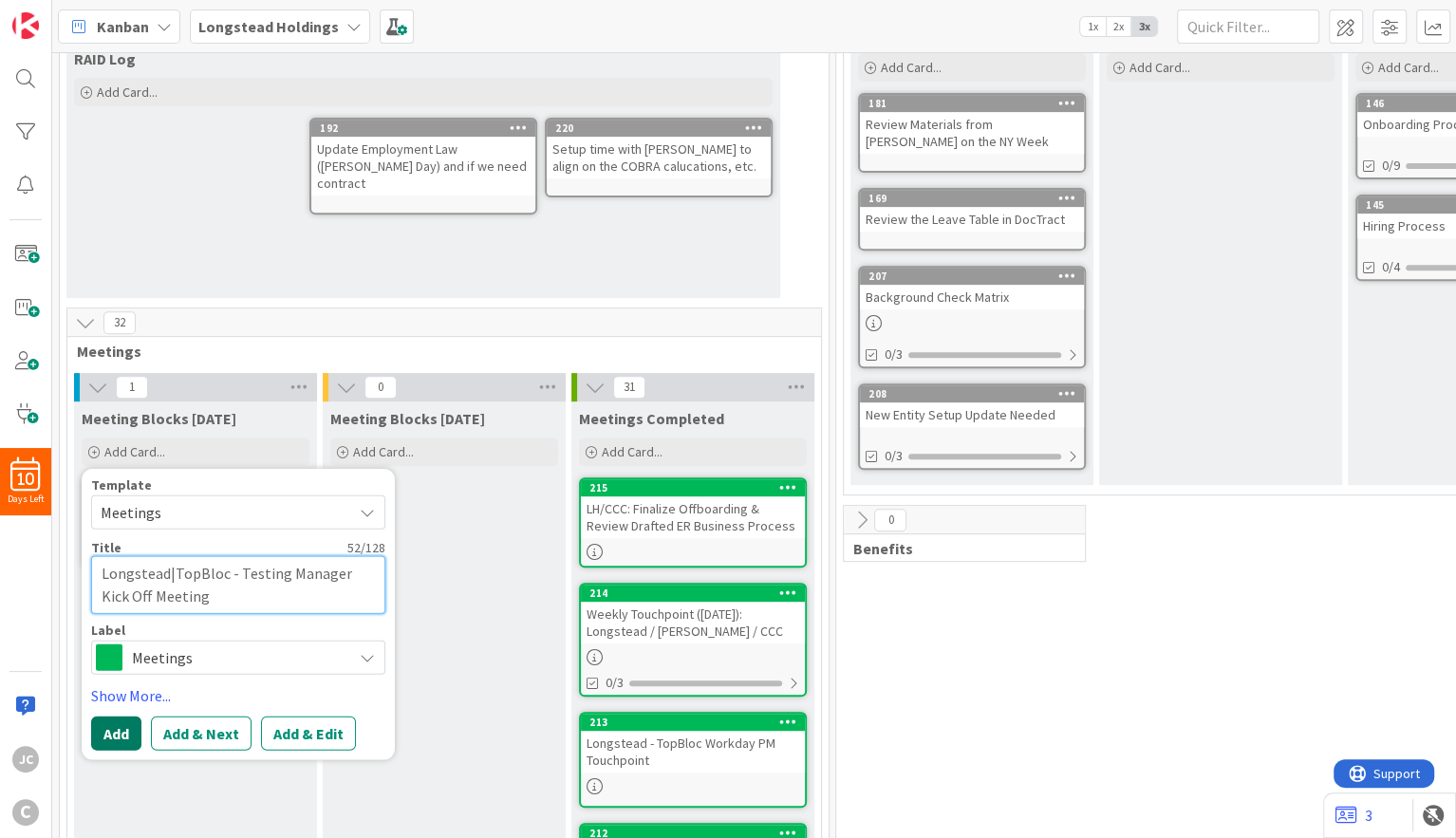
type textarea "Longstead|TopBloc - Testing Manager Kick Off Meeting"
click at [115, 728] on button "Add" at bounding box center [116, 732] width 50 height 34
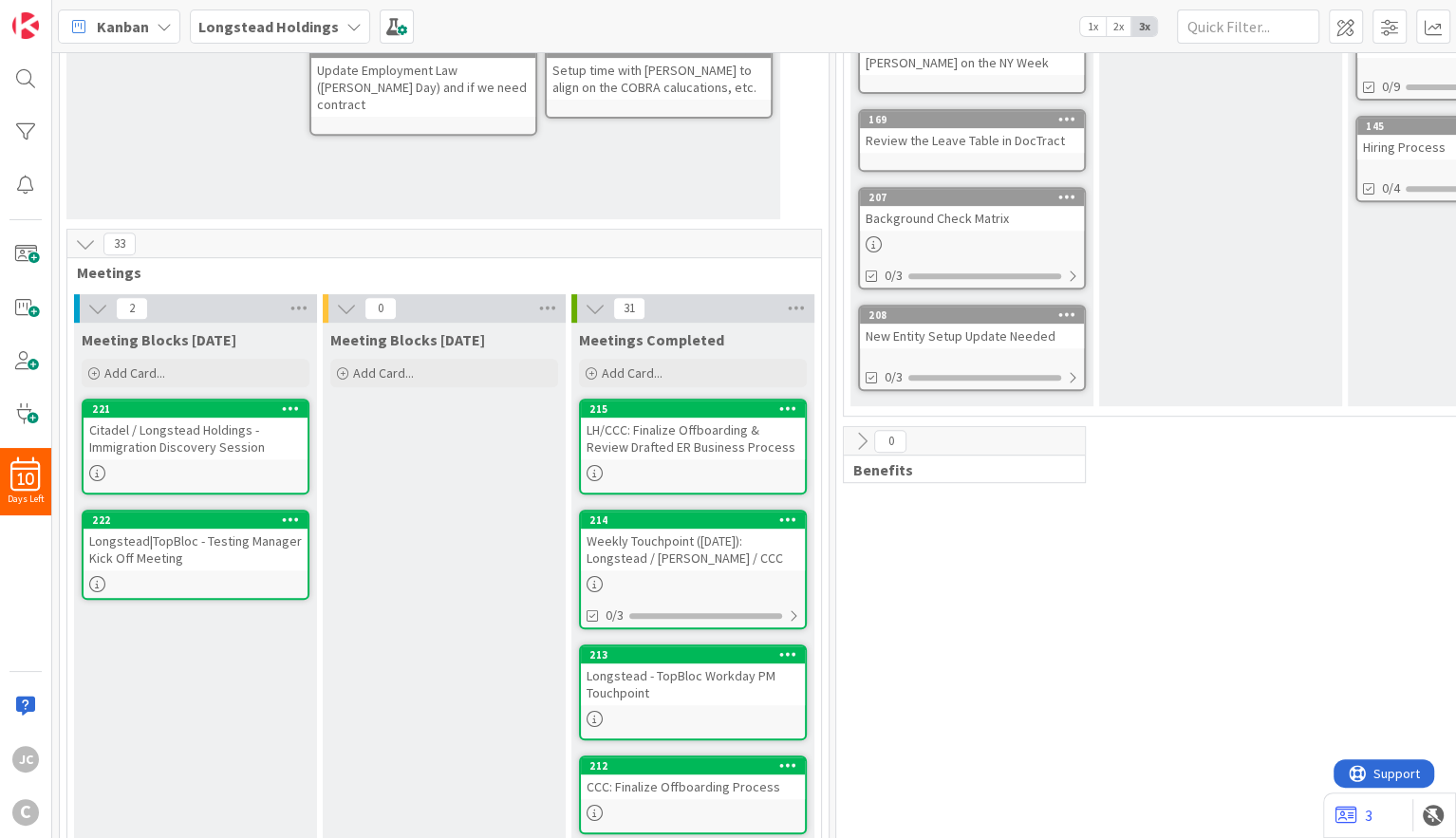
scroll to position [679, 0]
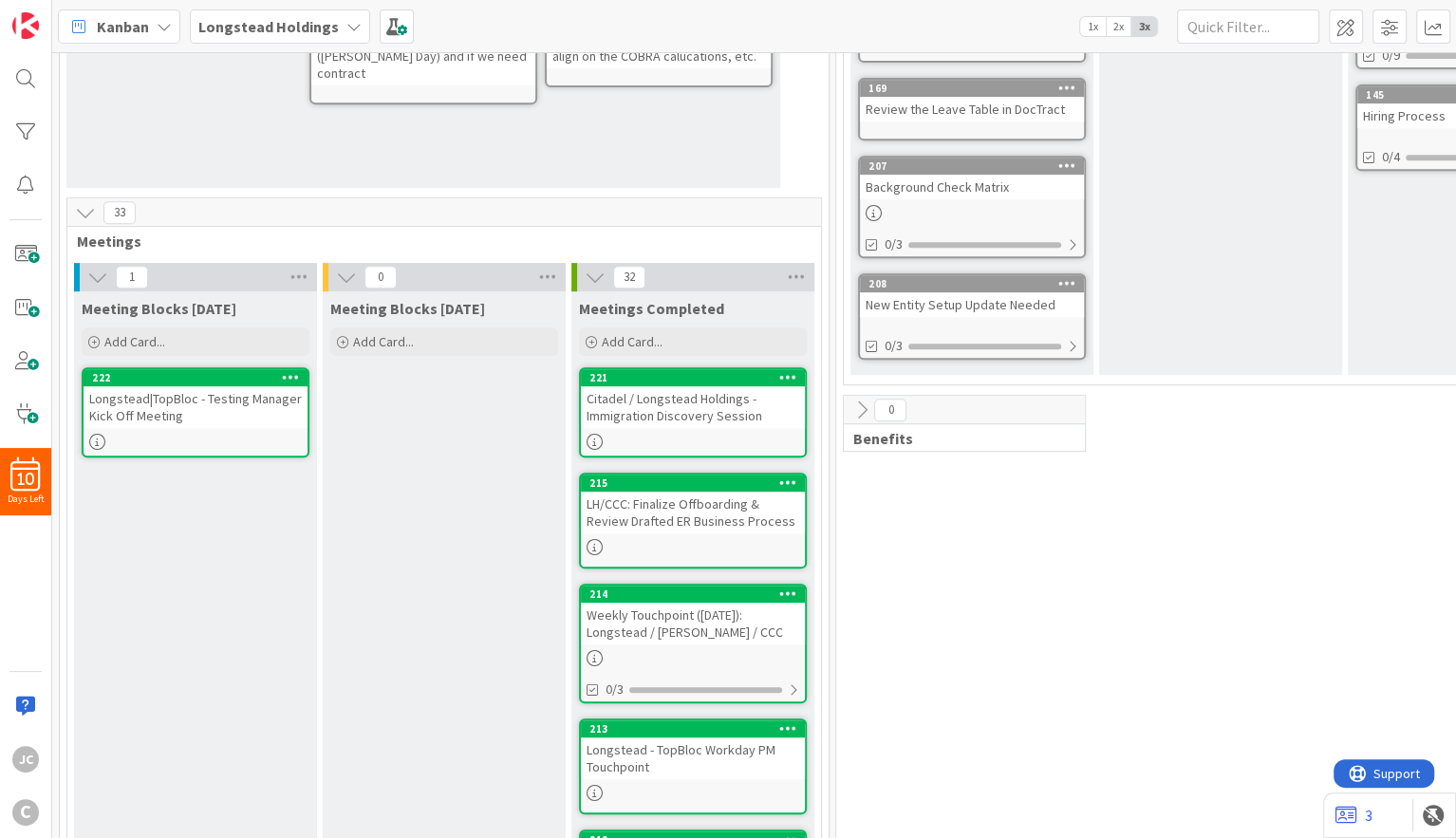
click at [166, 406] on div "Longstead|TopBloc - Testing Manager Kick Off Meeting" at bounding box center [195, 407] width 224 height 42
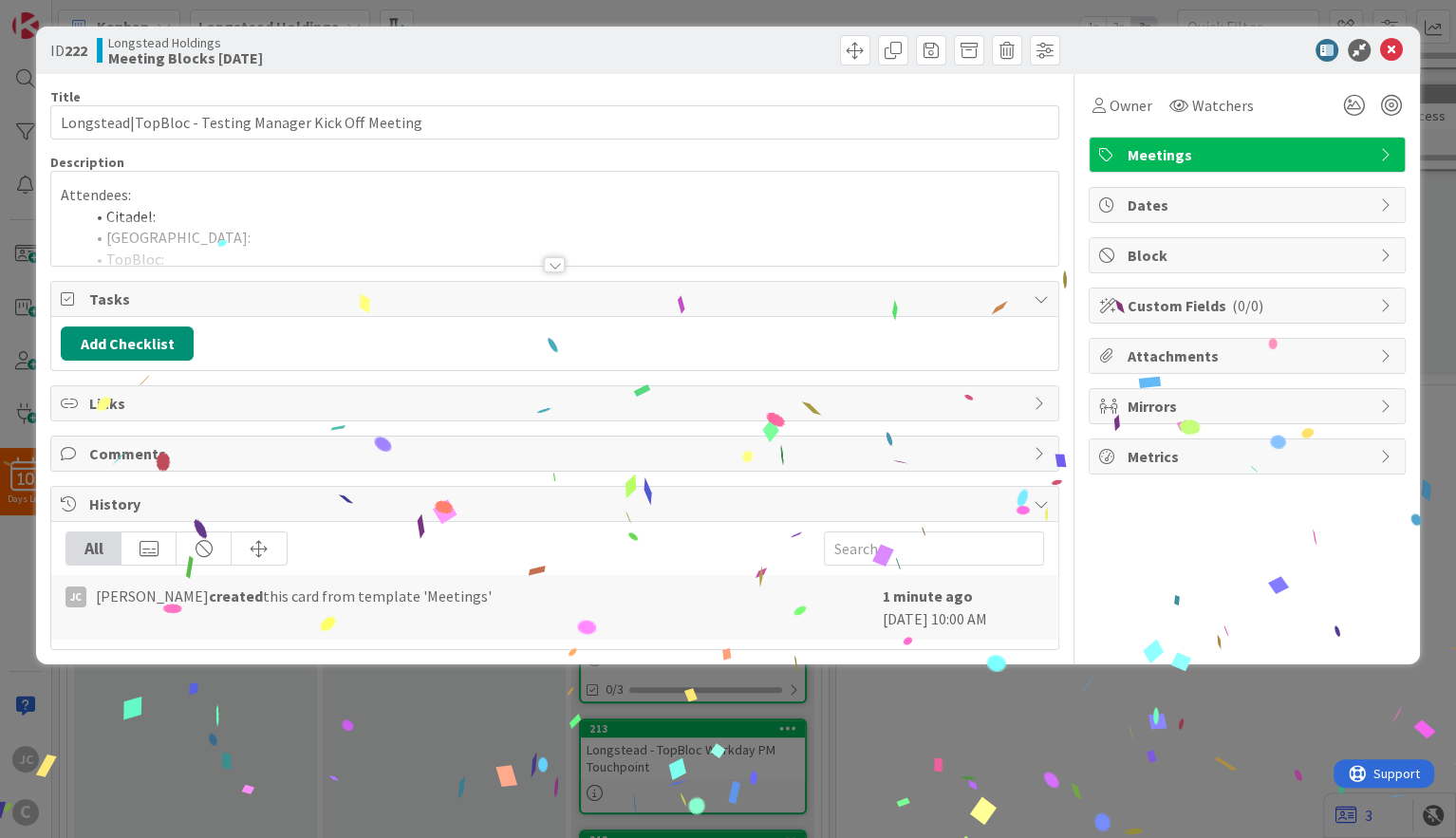
click at [322, 228] on div at bounding box center [554, 241] width 1006 height 48
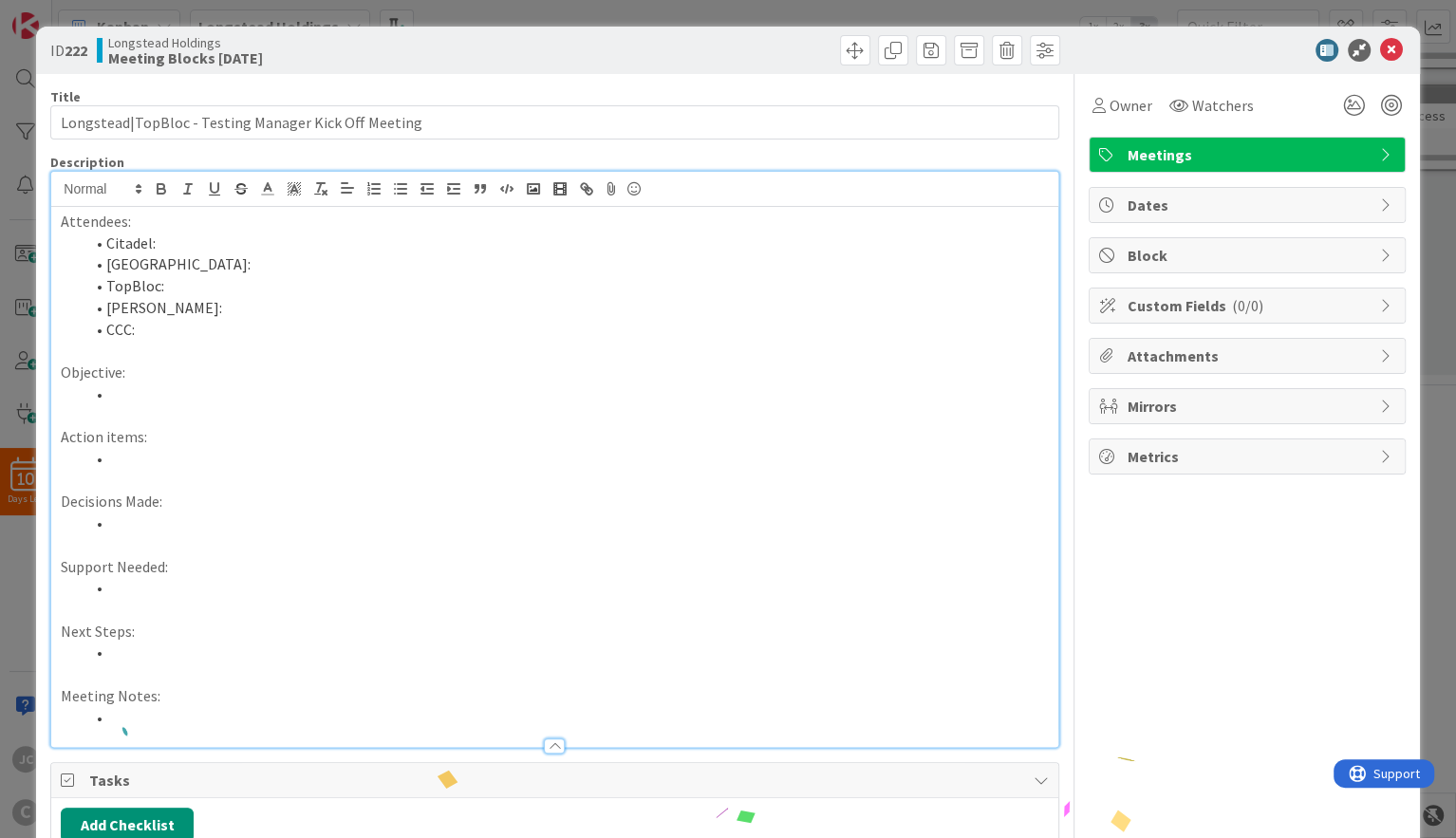
click at [287, 267] on li "[GEOGRAPHIC_DATA]:" at bounding box center [565, 264] width 964 height 22
click at [305, 339] on li "CCC:" at bounding box center [565, 329] width 964 height 22
click at [1218, 52] on div at bounding box center [1237, 50] width 336 height 23
click at [1218, 52] on icon at bounding box center [1390, 50] width 23 height 23
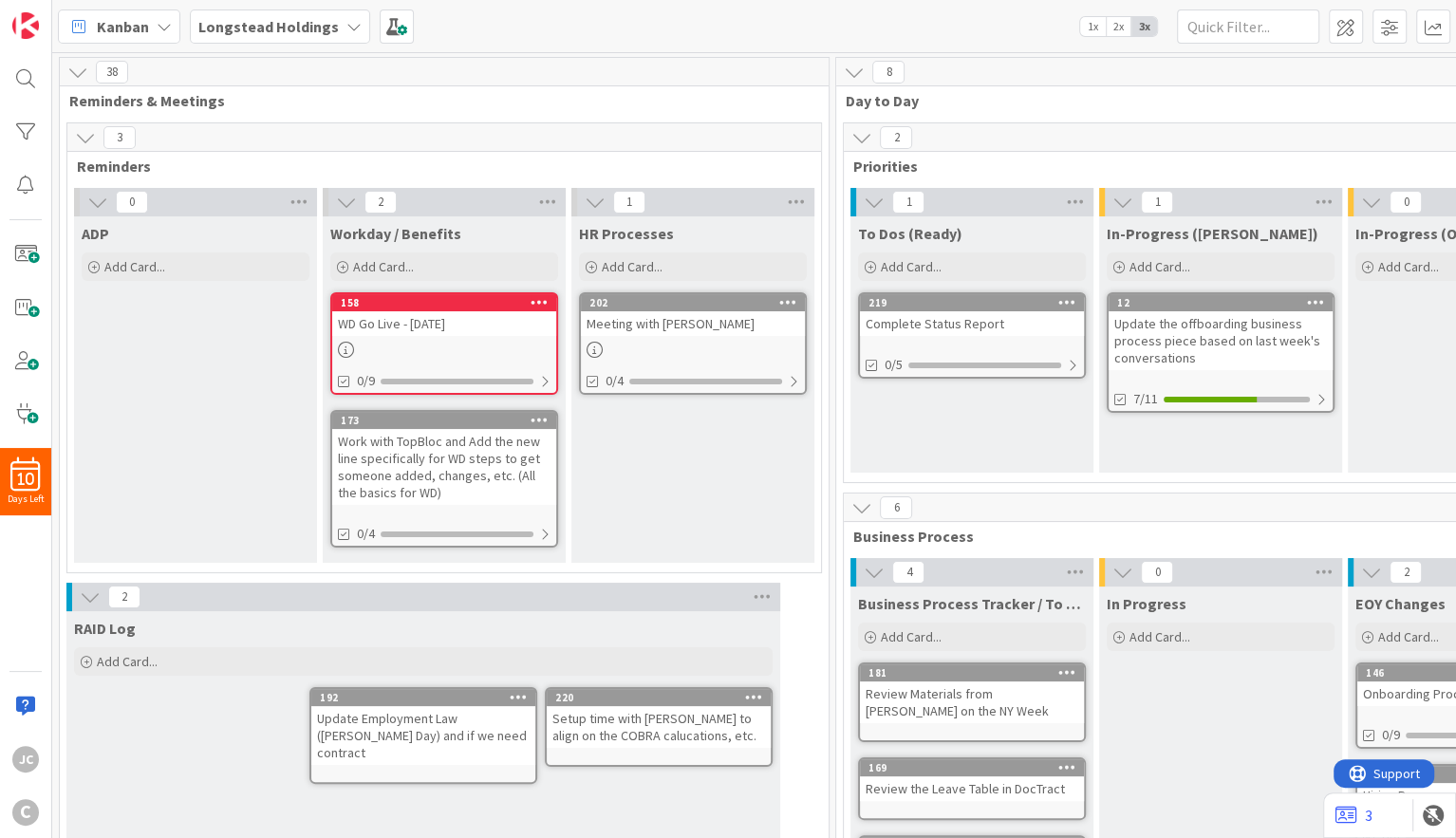
click at [958, 331] on div "Complete Status Report" at bounding box center [972, 322] width 224 height 25
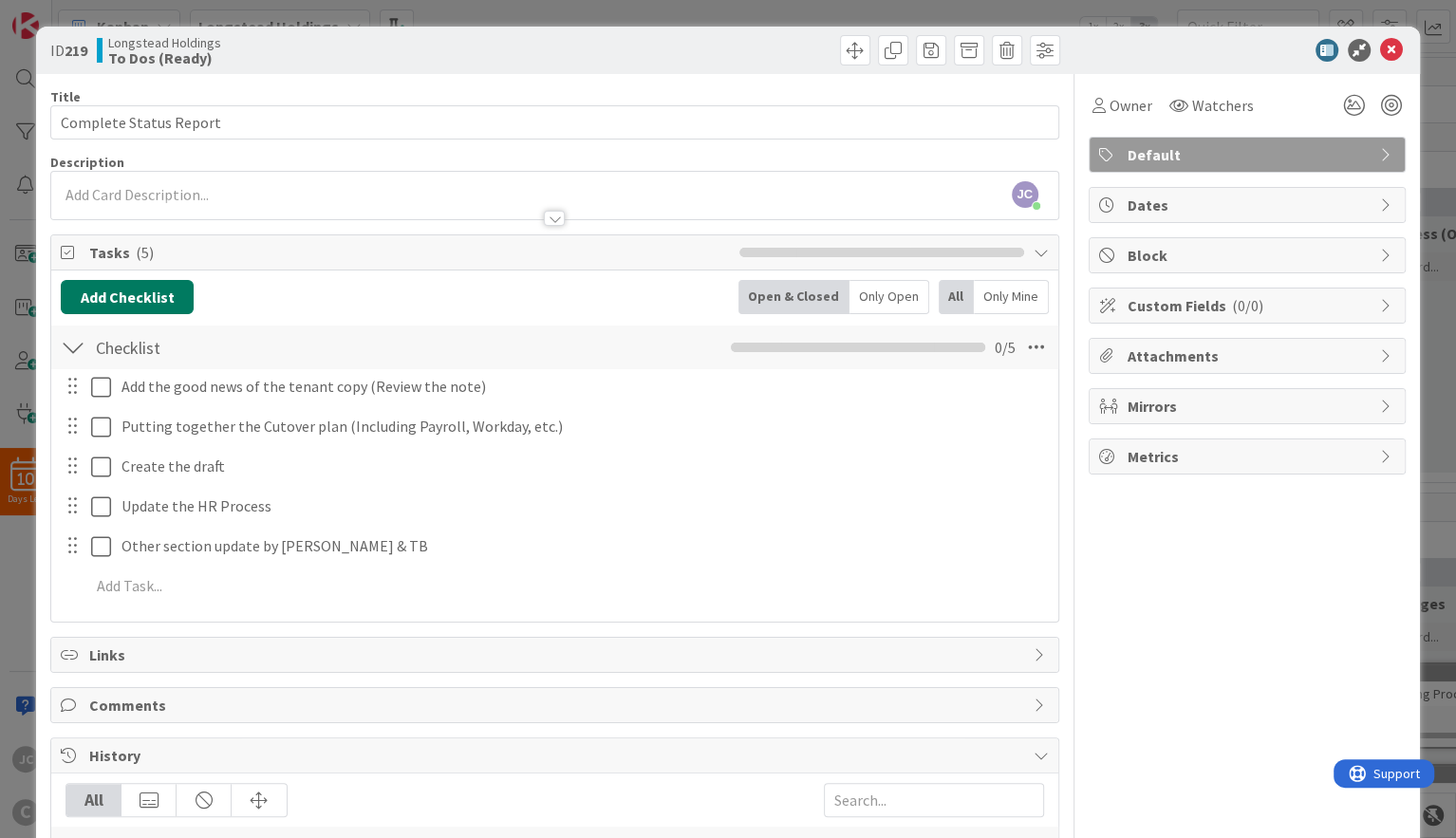
click at [150, 307] on button "Add Checklist" at bounding box center [126, 296] width 132 height 34
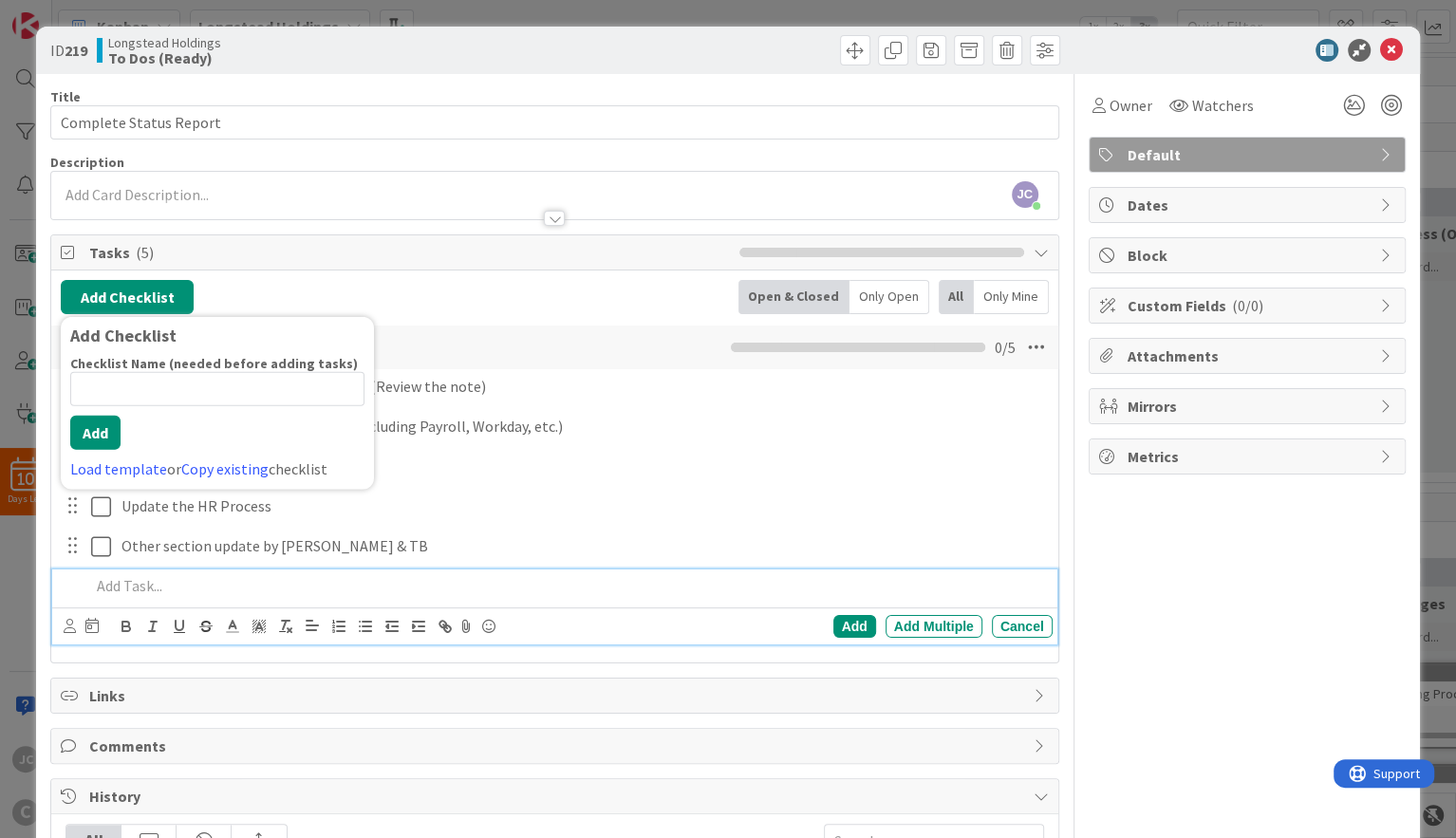
click at [390, 573] on div at bounding box center [567, 586] width 969 height 33
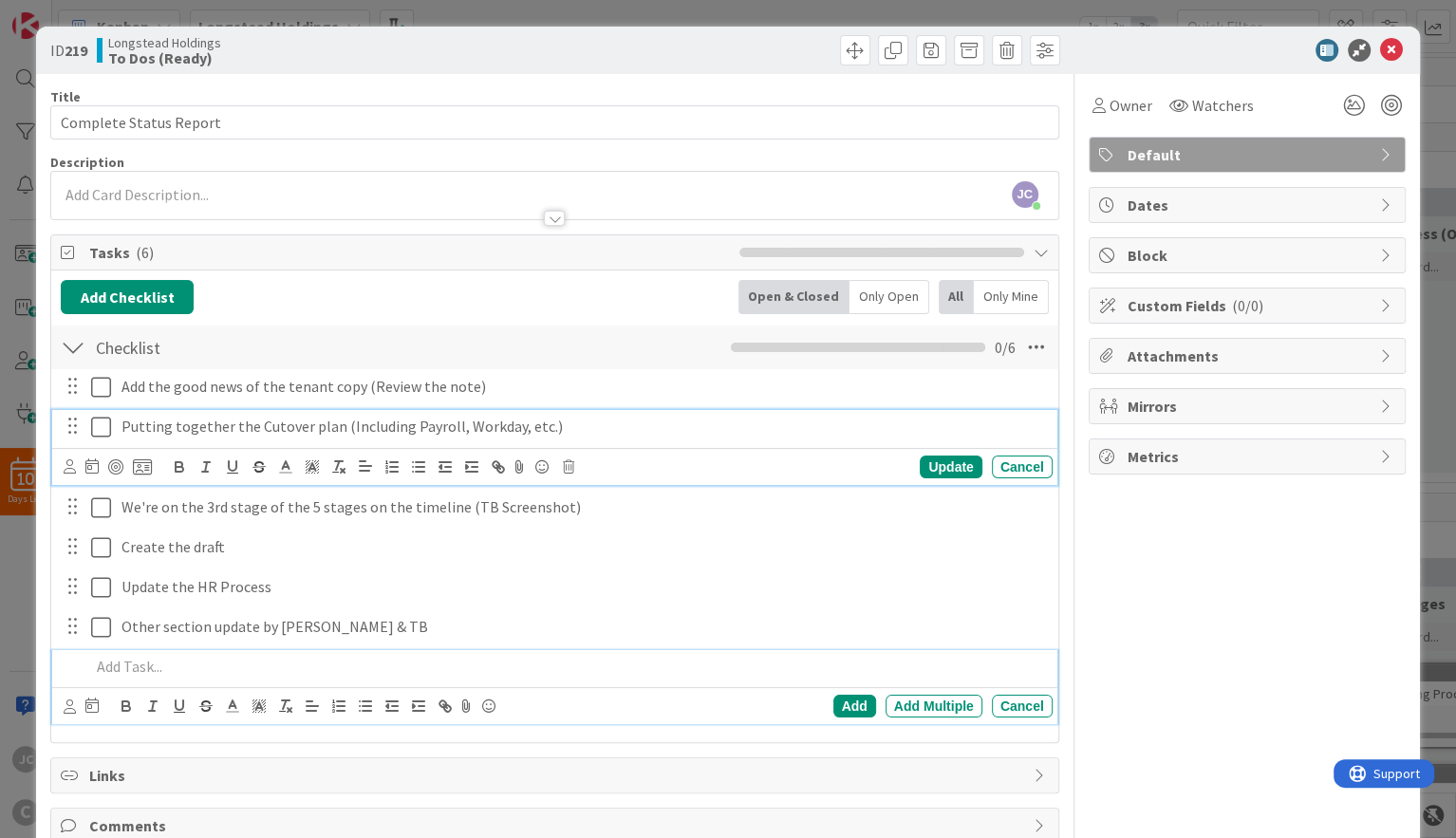
click at [132, 426] on p "Putting together the Cutover plan (Including Payroll, Workday, etc.)" at bounding box center [583, 426] width 924 height 22
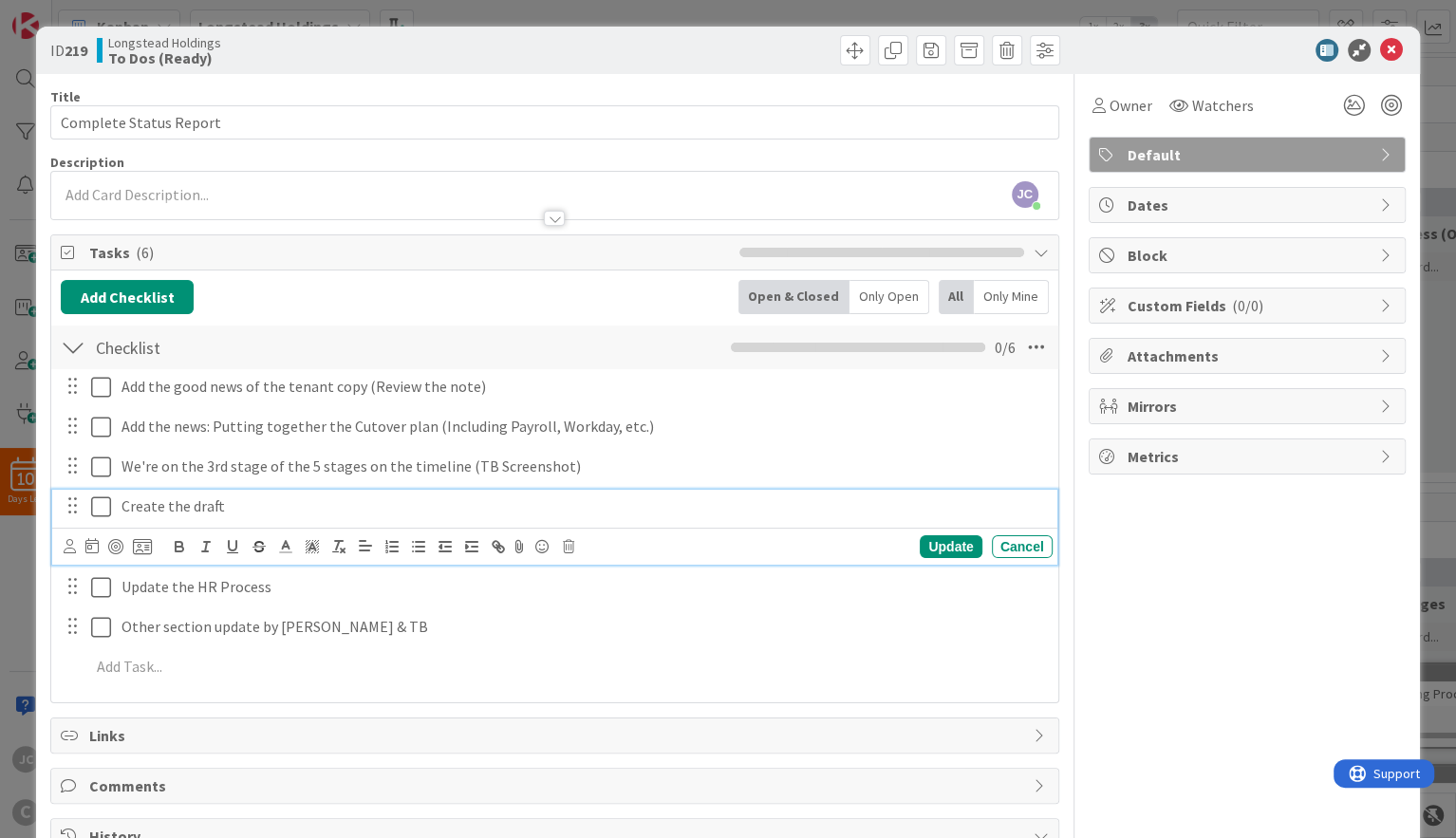
click at [238, 497] on div "Create the draft" at bounding box center [582, 506] width 938 height 33
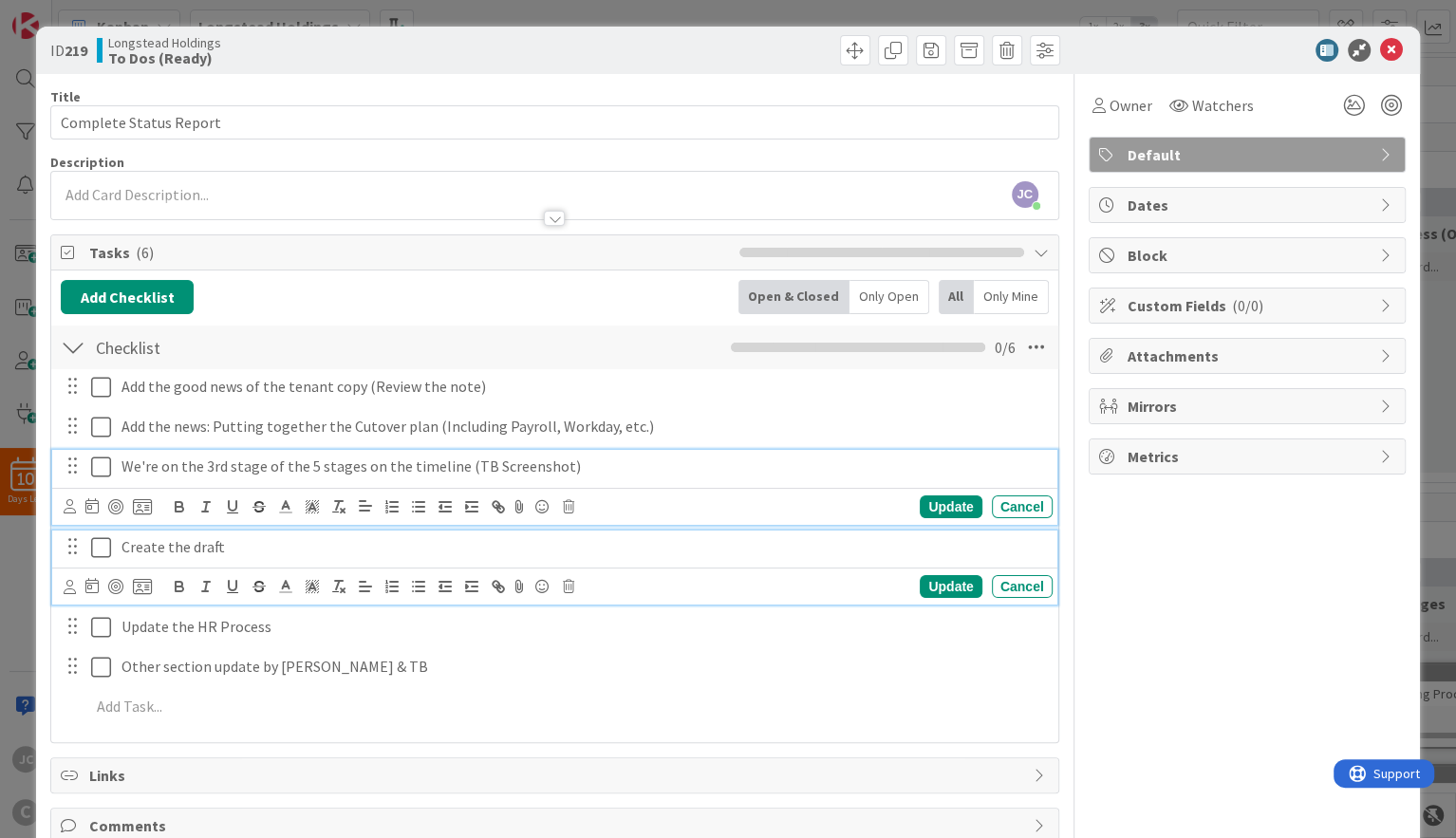
click at [238, 472] on p "We're on the 3rd stage of the 5 stages on the timeline (TB Screenshot)" at bounding box center [583, 467] width 924 height 22
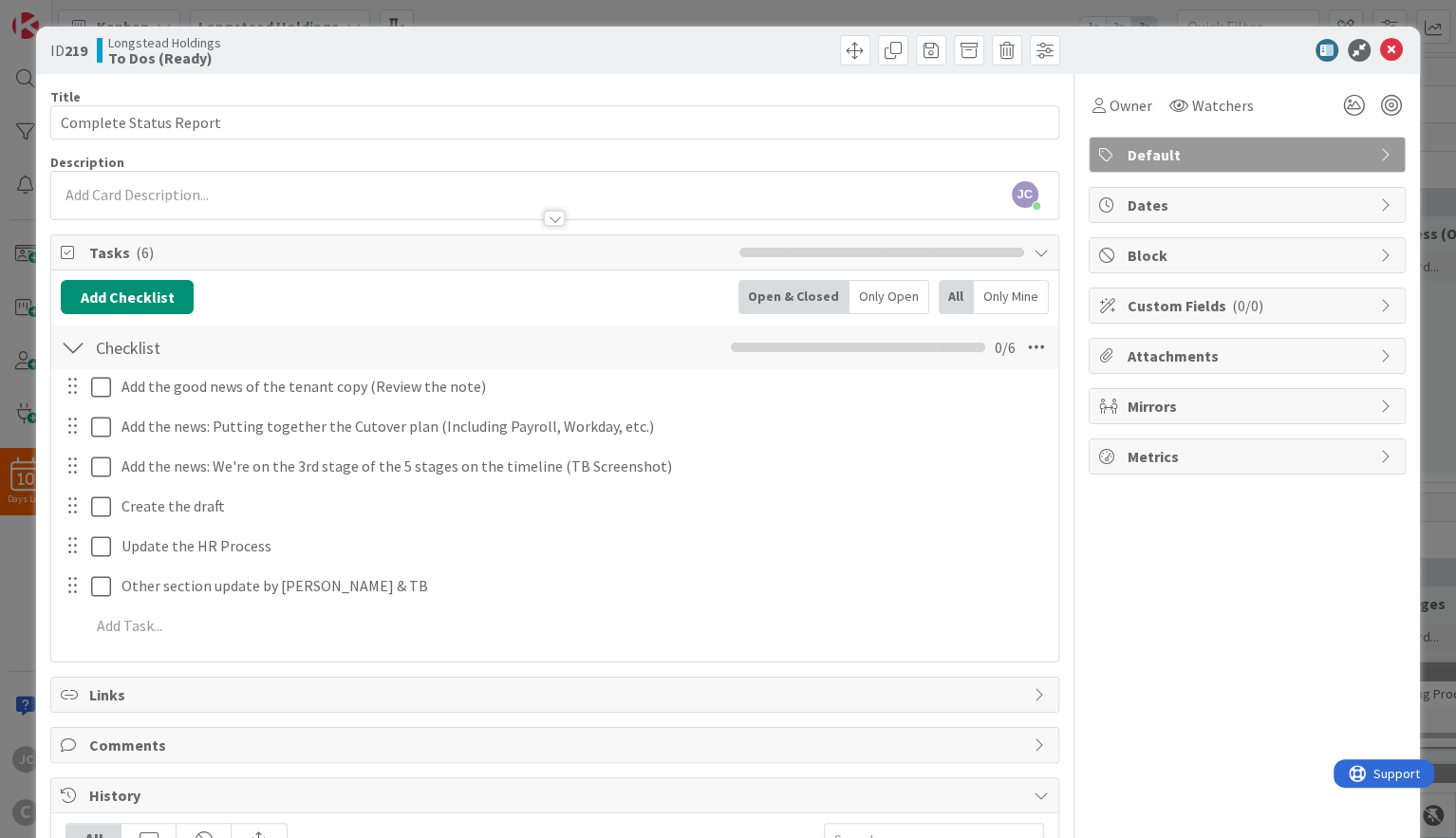
click at [1218, 45] on icon at bounding box center [1390, 50] width 23 height 23
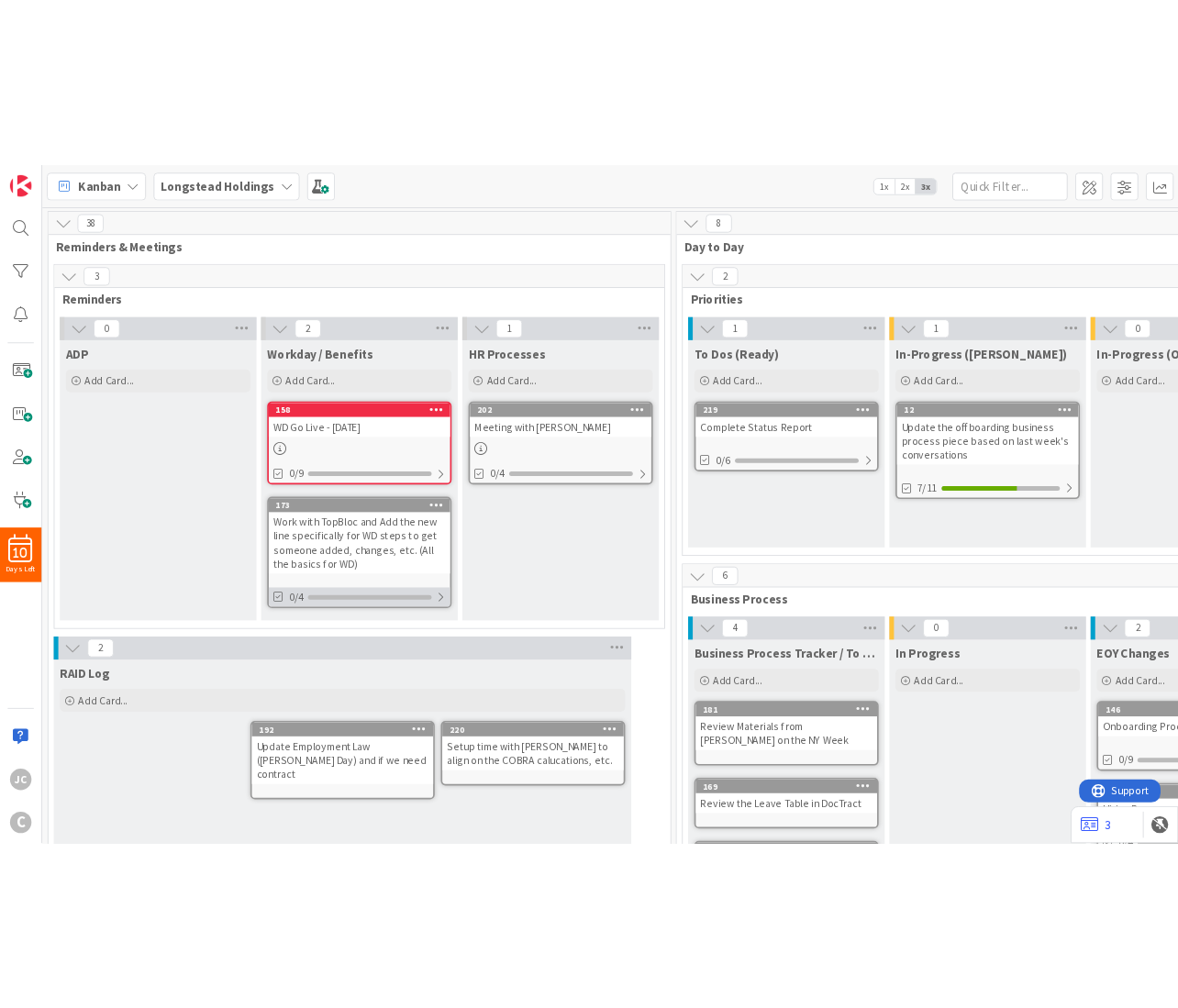
scroll to position [441, 0]
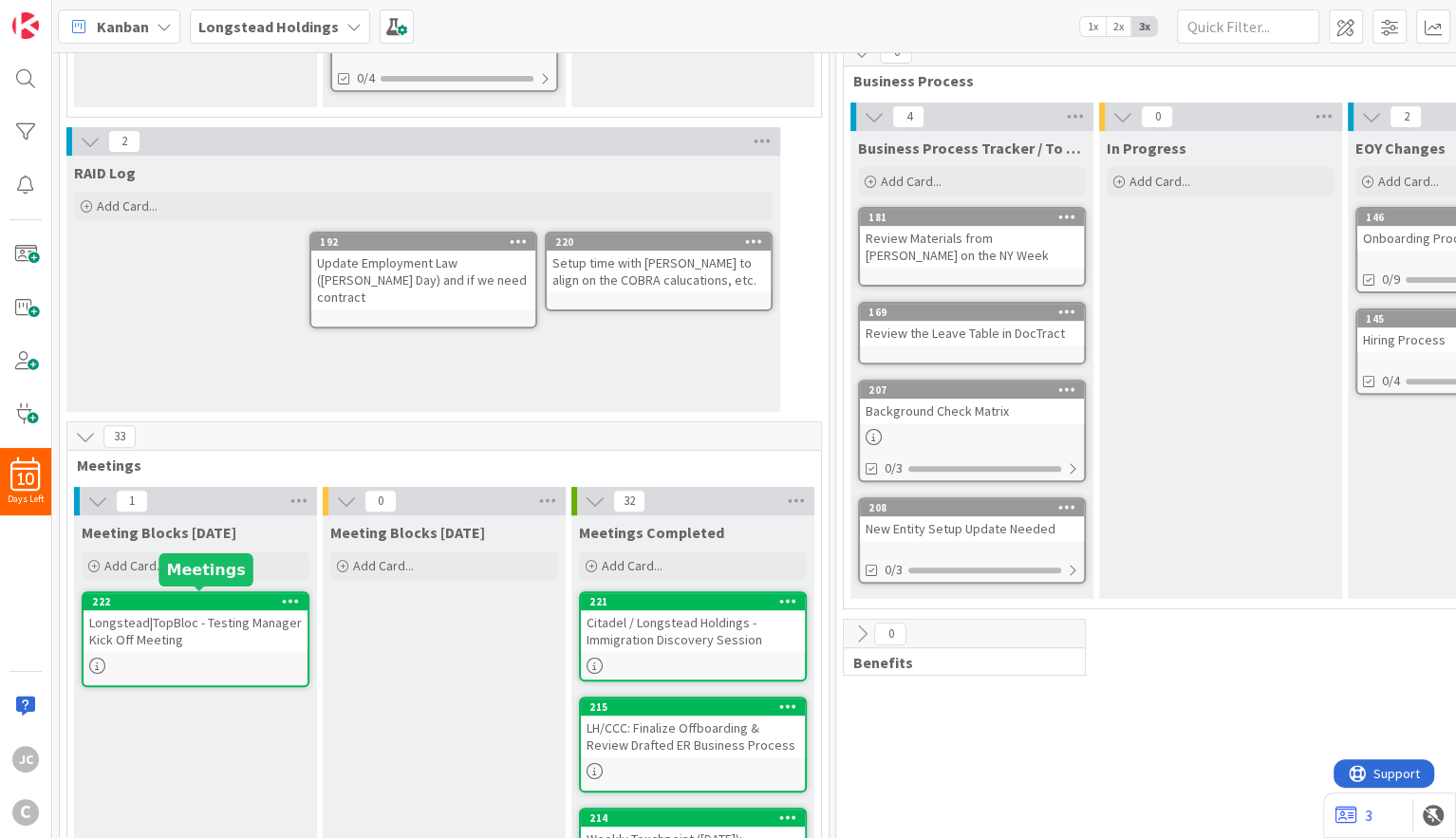
click at [180, 625] on div "Longstead|TopBloc - Testing Manager Kick Off Meeting" at bounding box center [195, 630] width 224 height 42
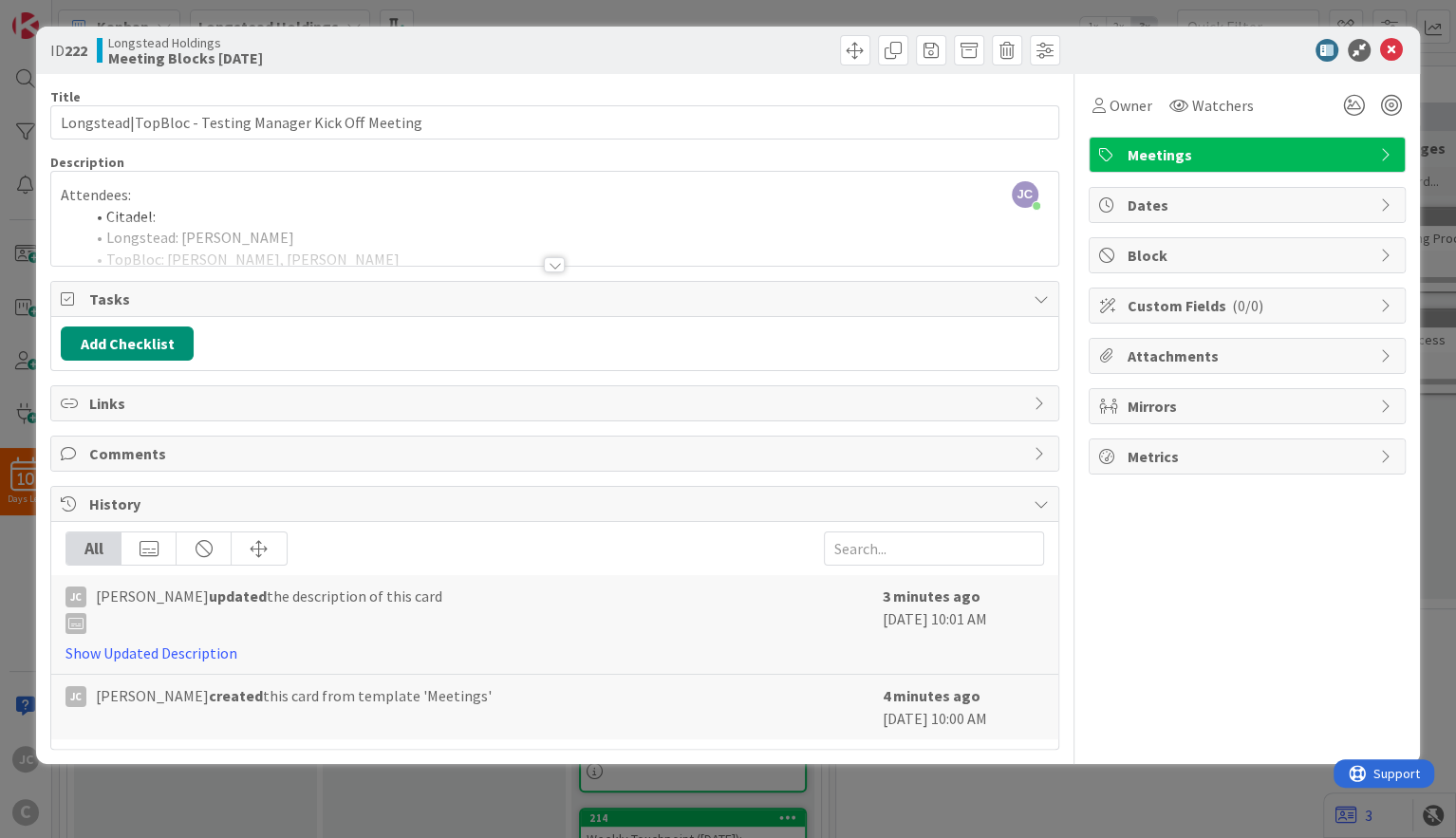
click at [550, 270] on div at bounding box center [554, 264] width 21 height 15
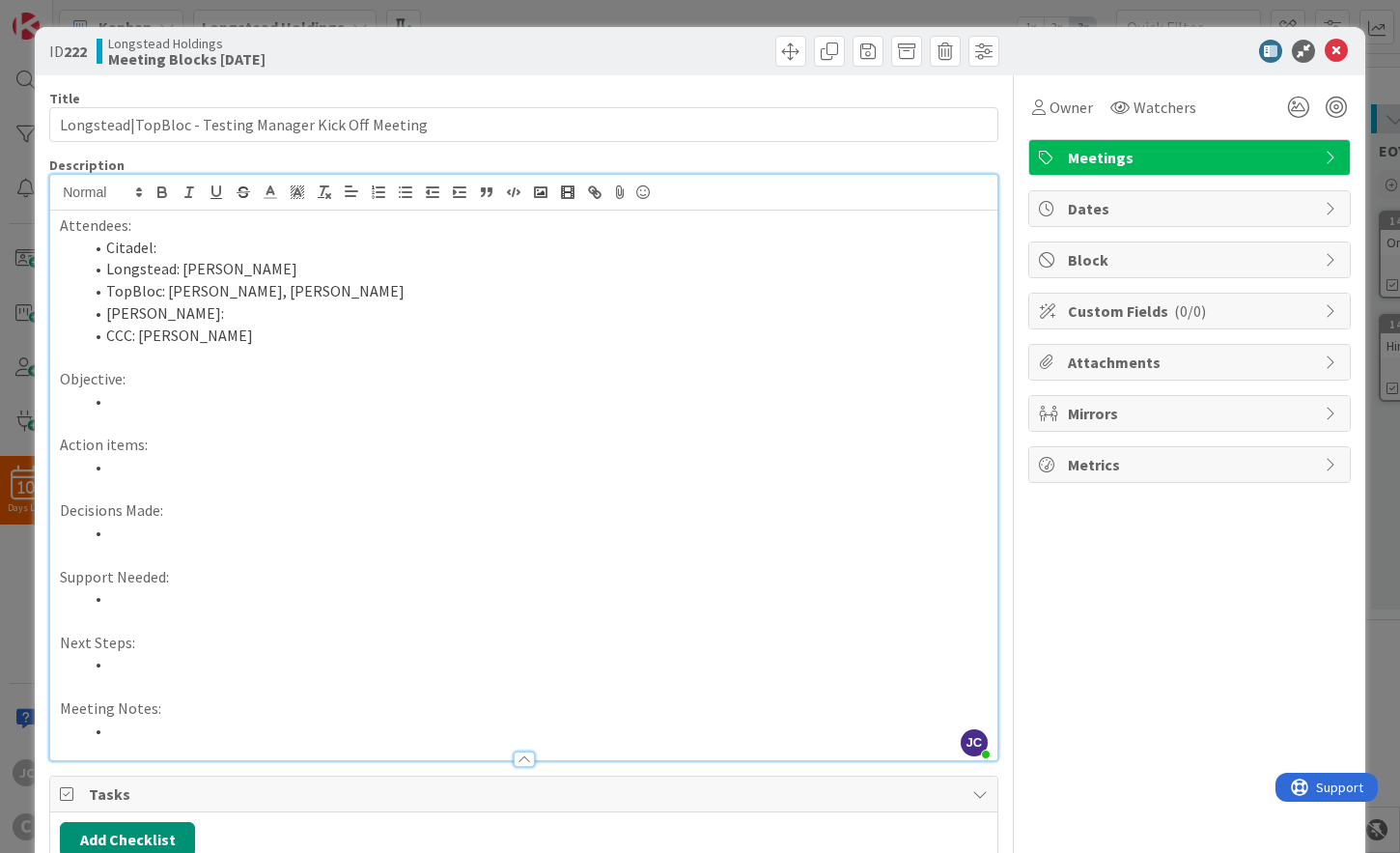
click at [285, 410] on li at bounding box center [535, 401] width 905 height 22
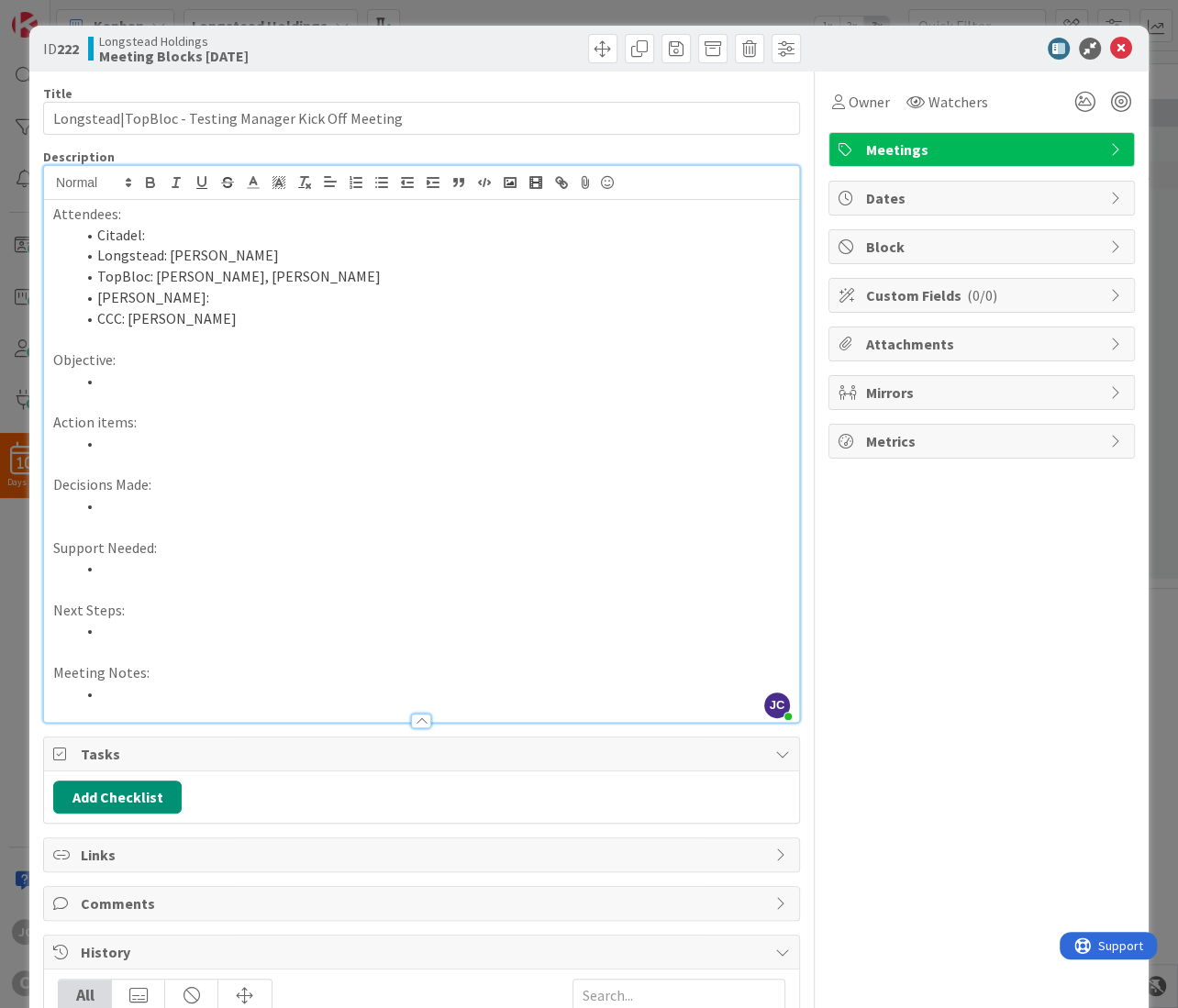
click at [232, 405] on p at bounding box center [421, 401] width 736 height 21
click at [238, 433] on p "Action items:" at bounding box center [421, 423] width 736 height 21
click at [247, 442] on li at bounding box center [432, 443] width 715 height 21
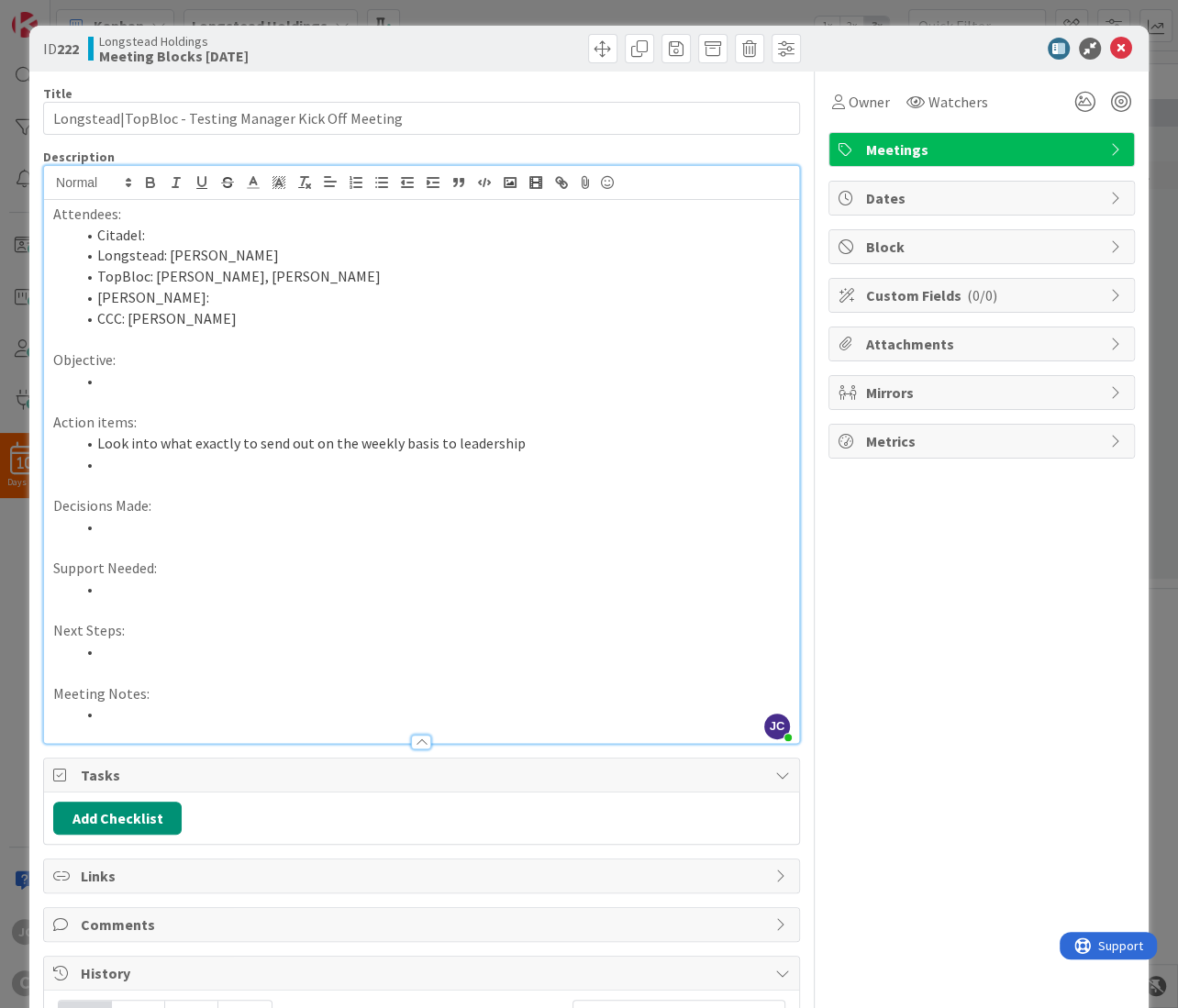
click at [402, 5] on div "ID 222 Longstead Holdings Meeting Blocks [DATE] Title 52 / 128 Longstead|TopBlo…" at bounding box center [589, 504] width 1178 height 1008
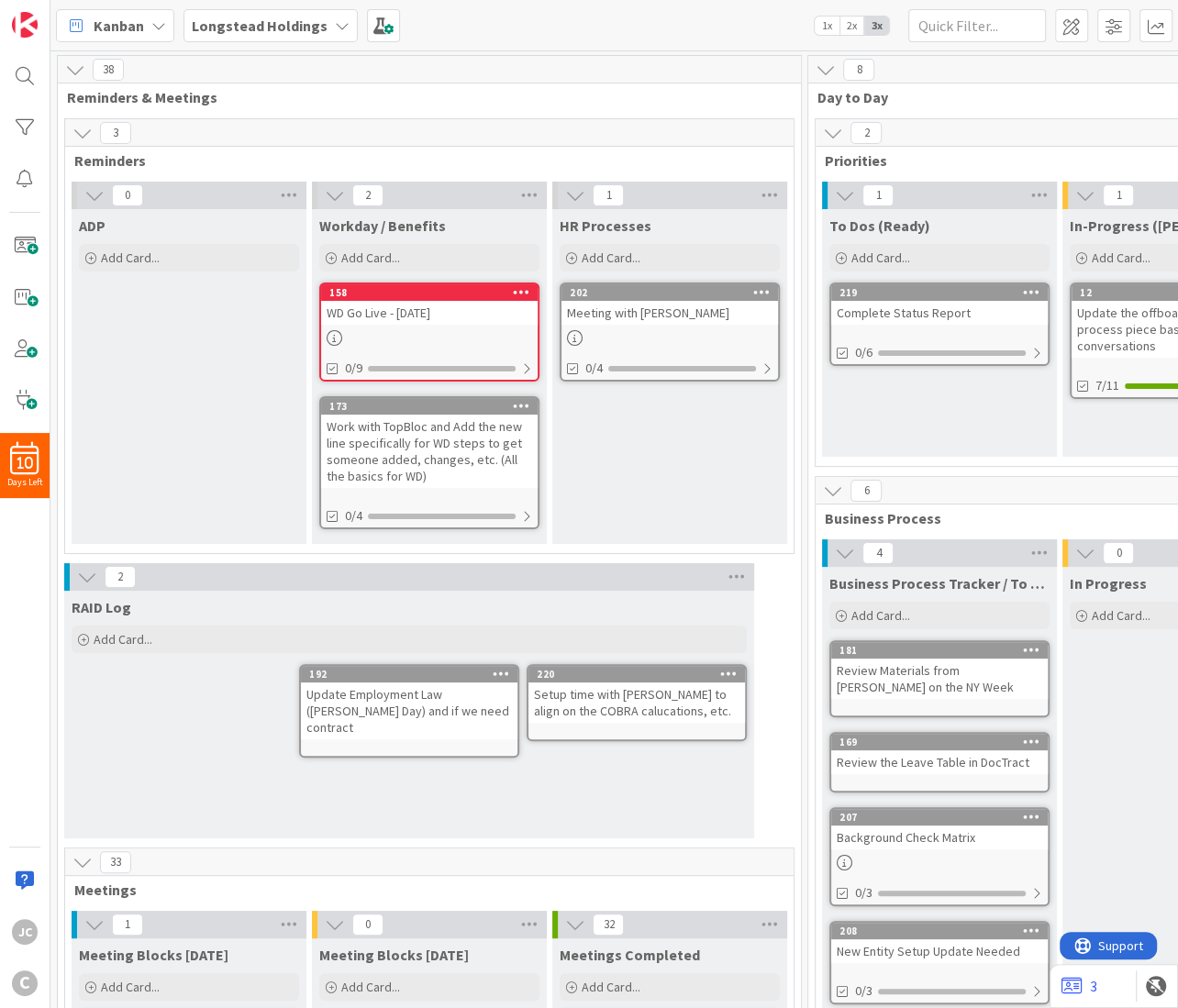
click at [918, 313] on div "Complete Status Report" at bounding box center [939, 312] width 216 height 24
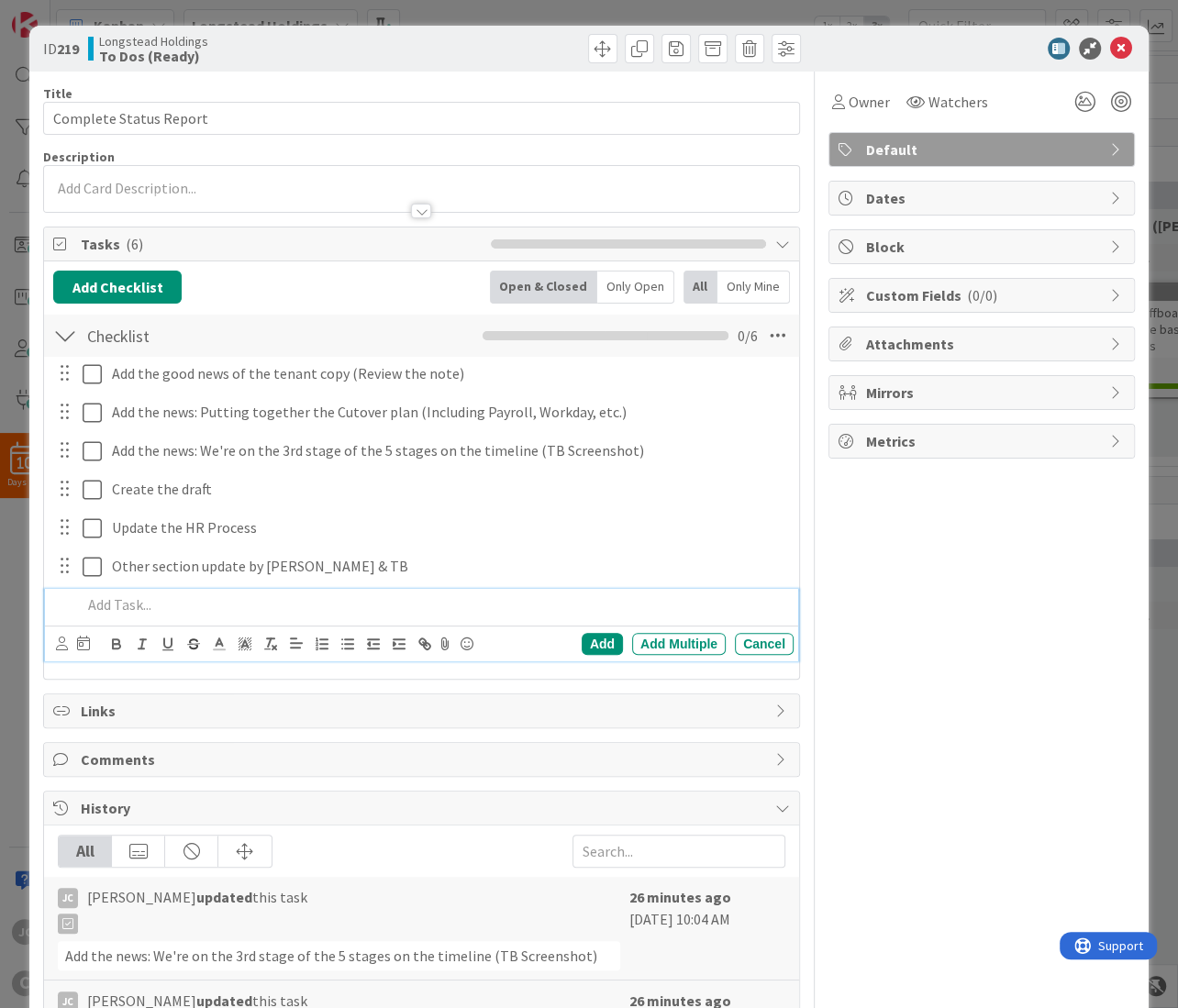
click at [156, 610] on p at bounding box center [433, 604] width 704 height 21
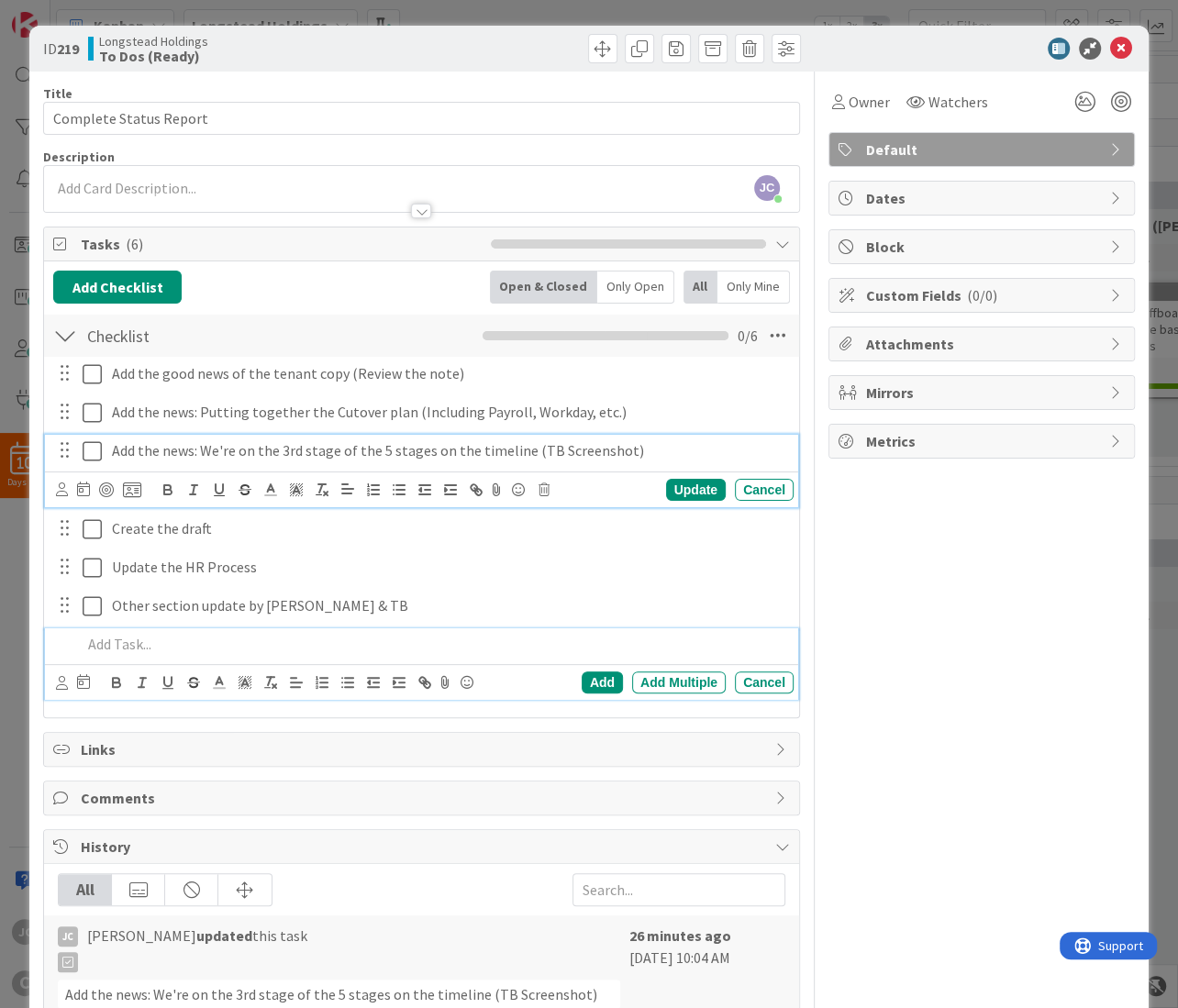
click at [687, 444] on p "Add the news: We're on the 3rd stage of the 5 stages on the timeline (TB Screen…" at bounding box center [447, 451] width 674 height 21
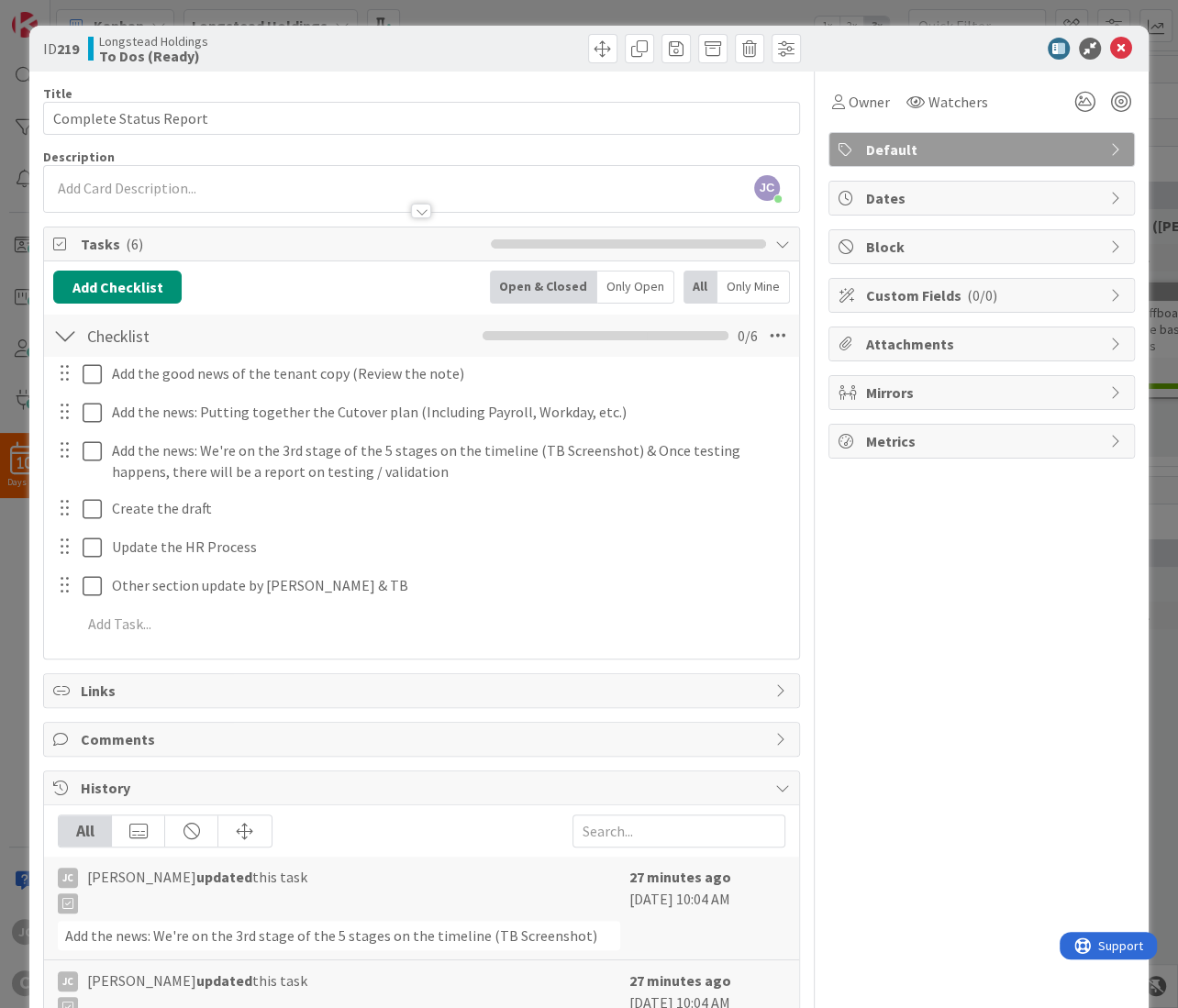
click at [1115, 40] on icon at bounding box center [1120, 48] width 22 height 22
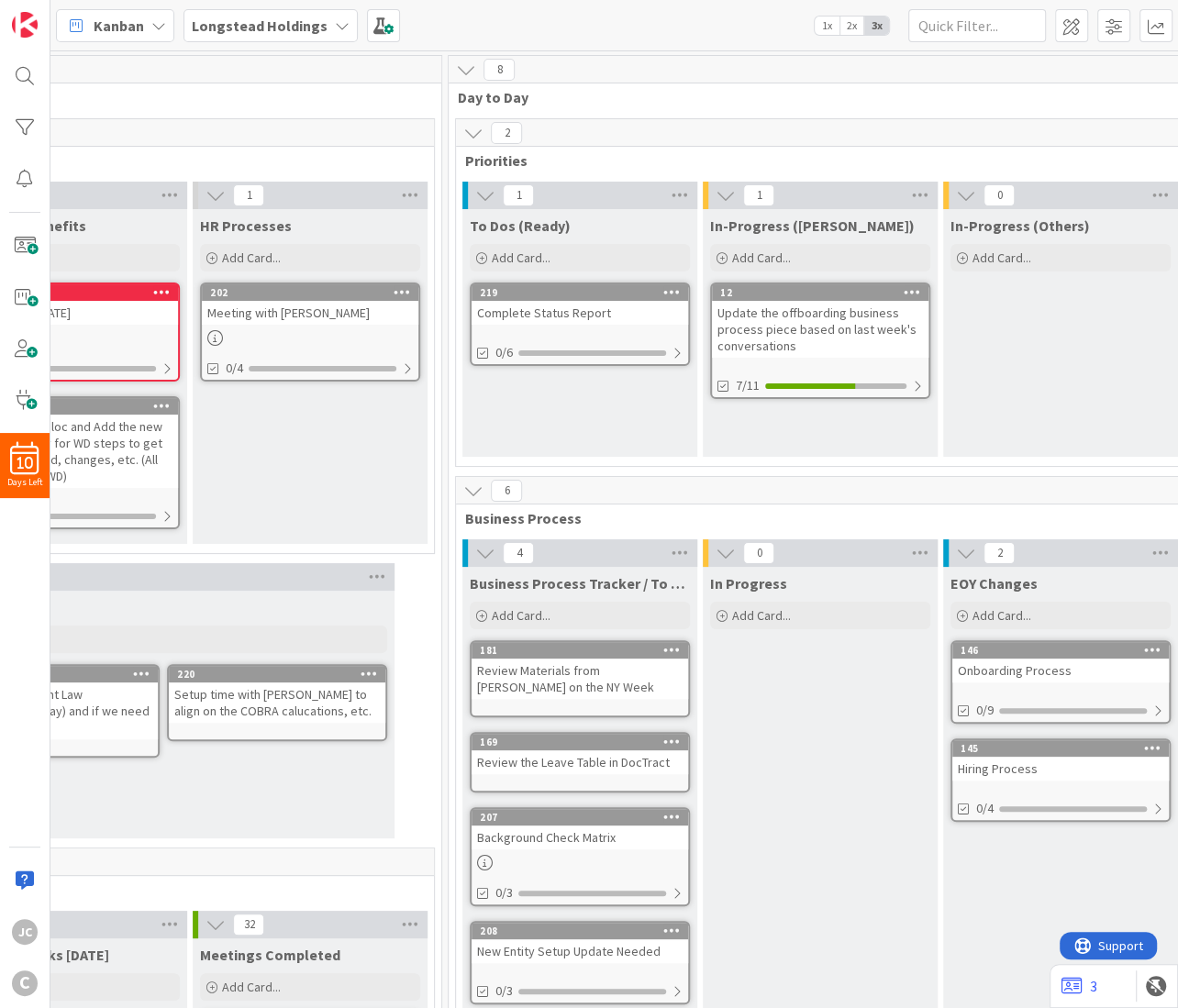
scroll to position [0, 385]
